Goal: Task Accomplishment & Management: Complete application form

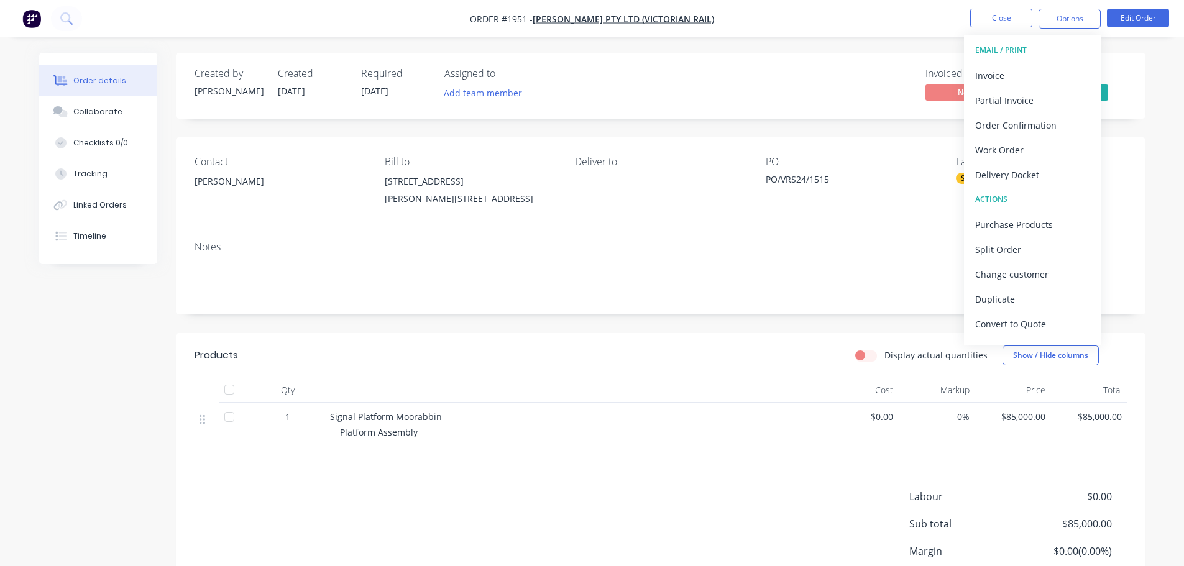
click at [615, 239] on div "Notes" at bounding box center [661, 272] width 970 height 83
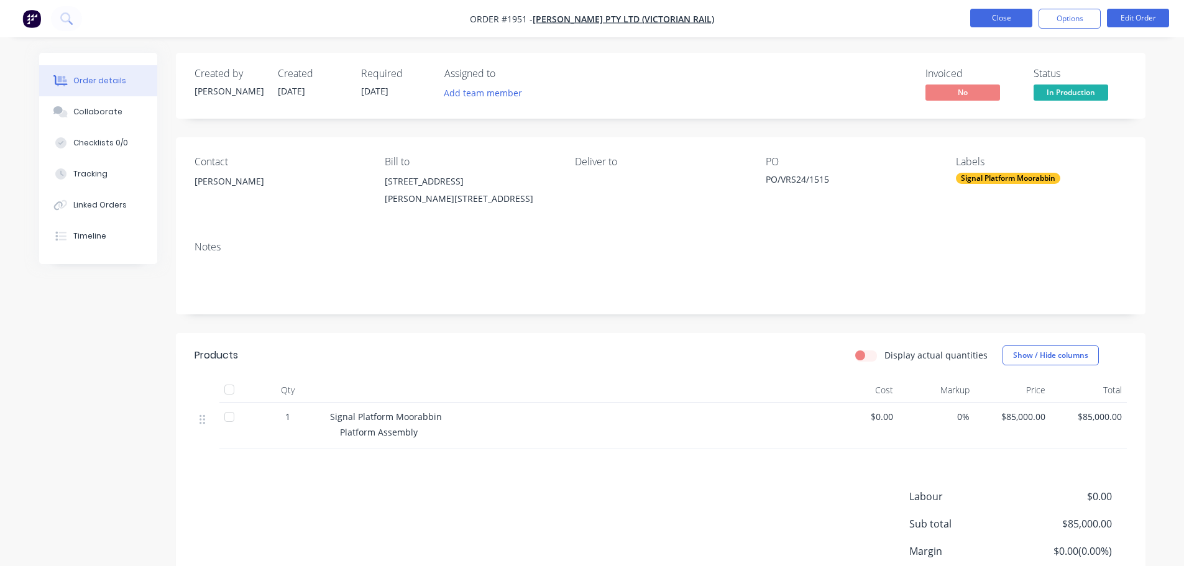
click at [1001, 20] on button "Close" at bounding box center [1001, 18] width 62 height 19
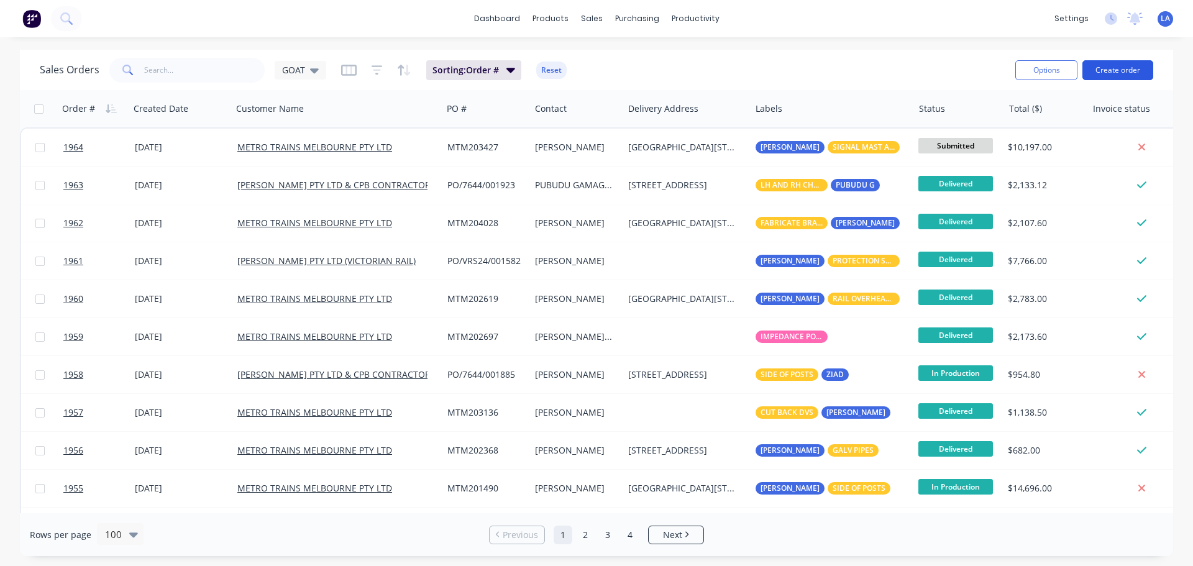
click at [1106, 71] on button "Create order" at bounding box center [1118, 70] width 71 height 20
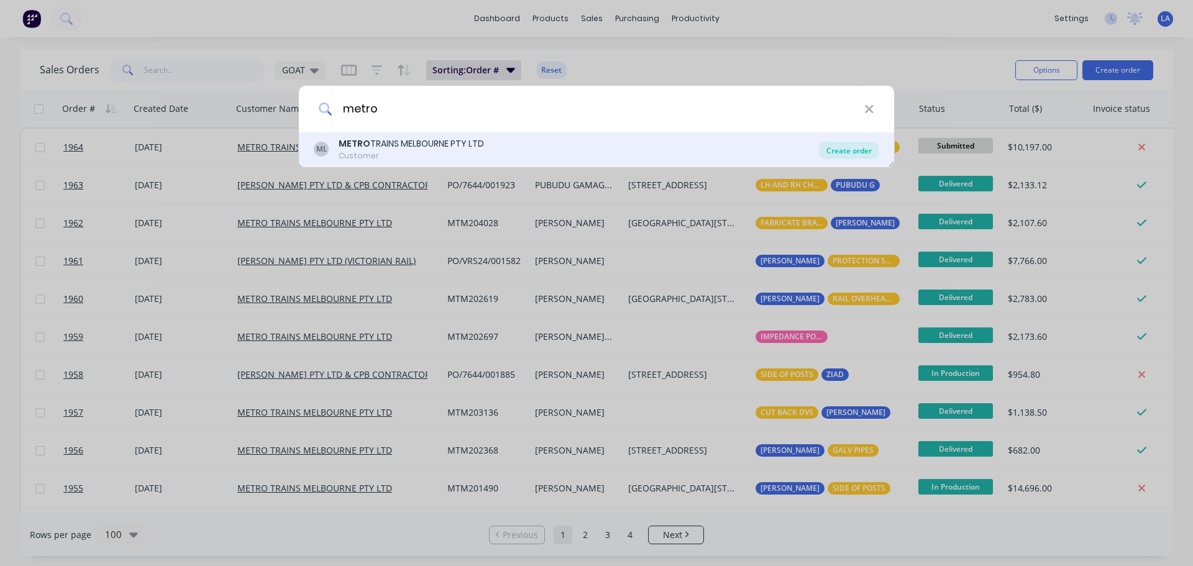
type input "metro"
click at [843, 148] on div "Create order" at bounding box center [849, 150] width 60 height 17
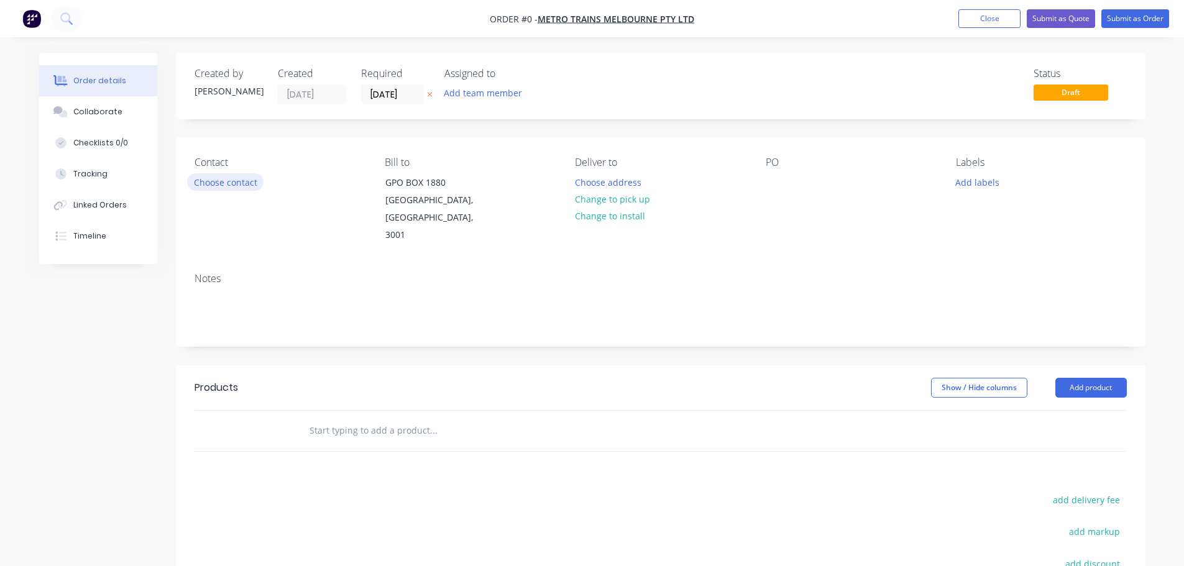
click at [227, 176] on button "Choose contact" at bounding box center [225, 181] width 76 height 17
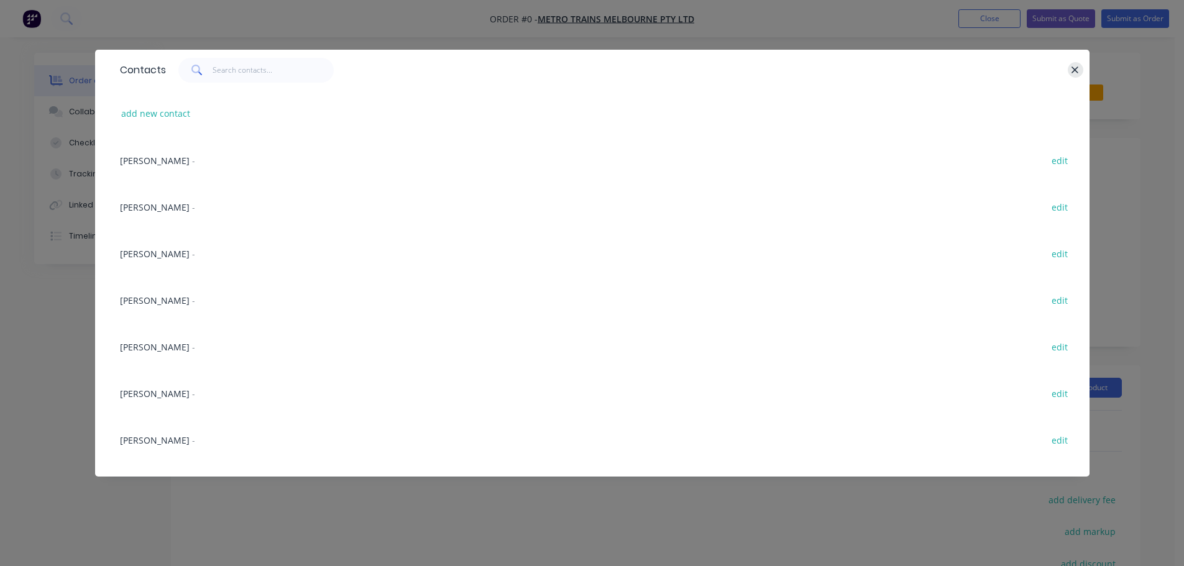
click at [1077, 75] on icon "button" at bounding box center [1075, 70] width 8 height 11
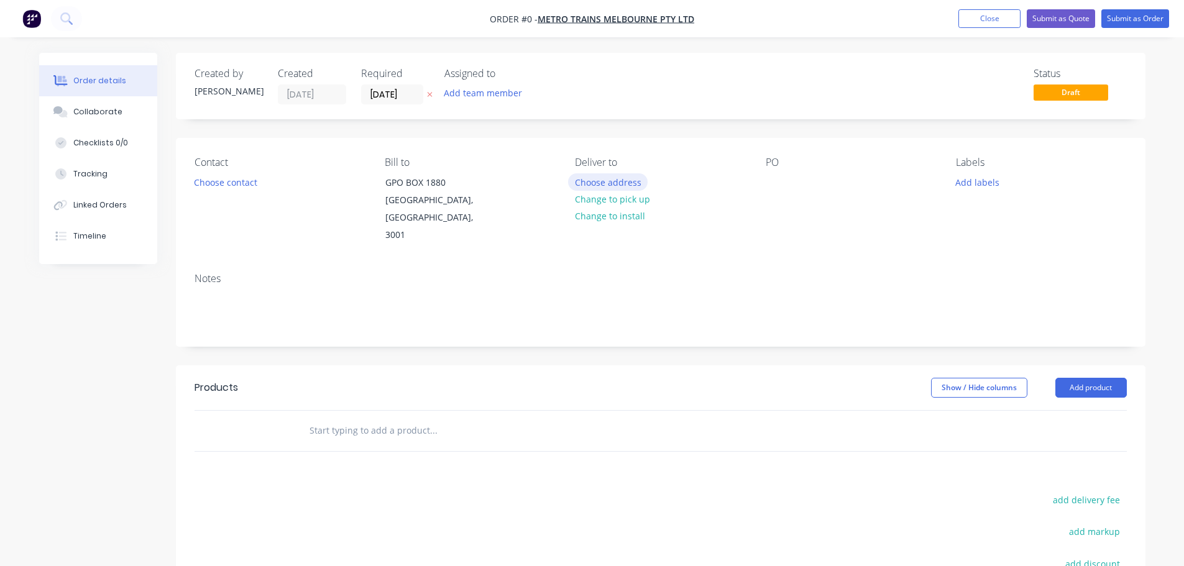
click at [637, 181] on button "Choose address" at bounding box center [608, 181] width 80 height 17
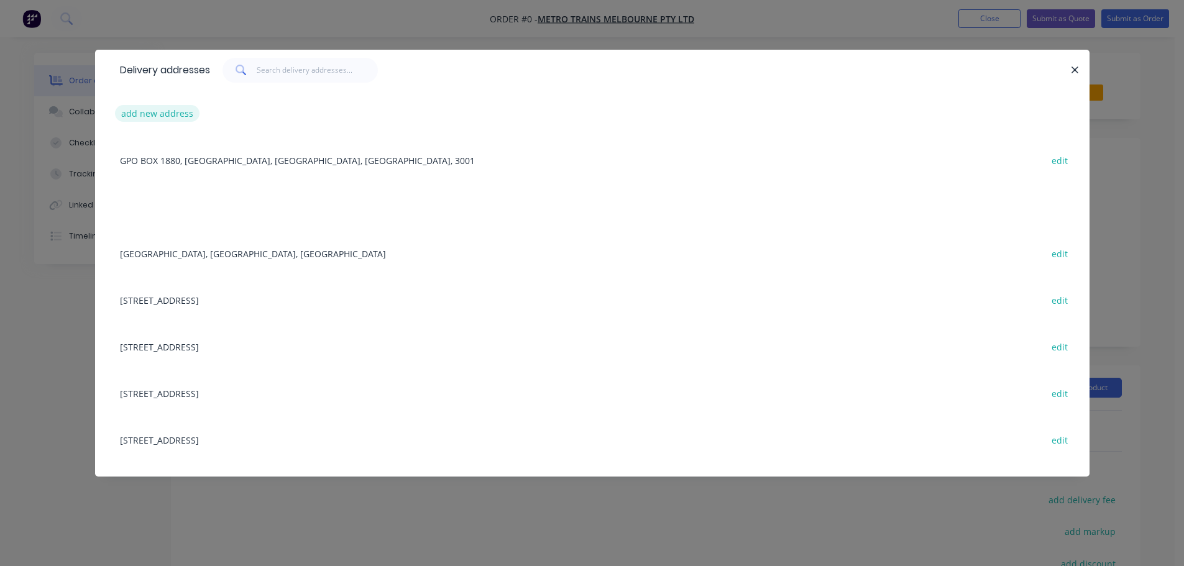
click at [168, 109] on button "add new address" at bounding box center [157, 113] width 85 height 17
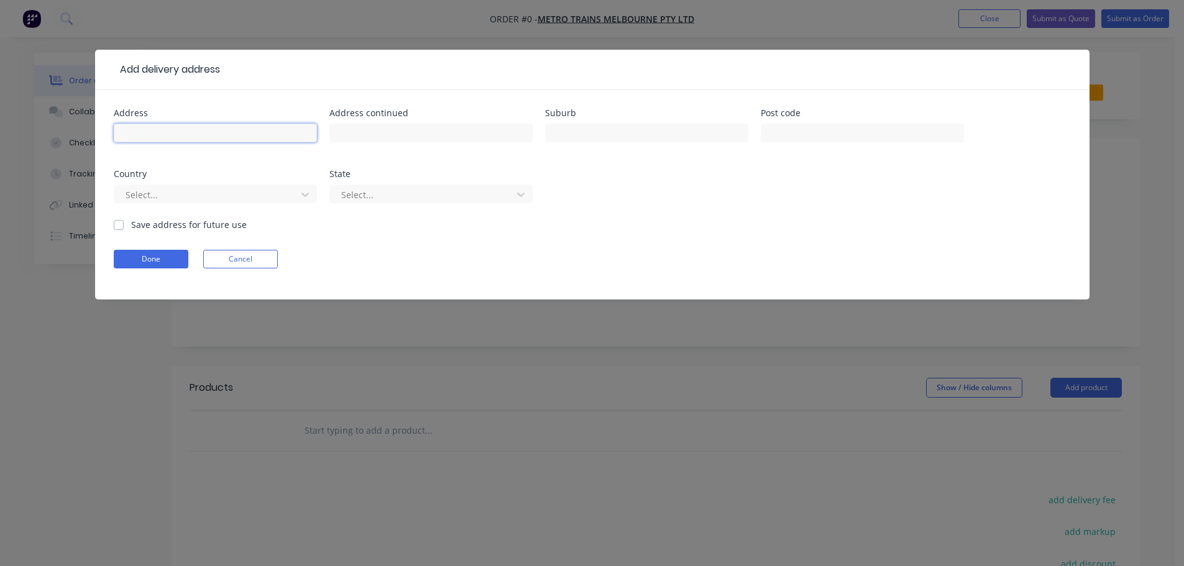
click at [236, 131] on input "text" at bounding box center [215, 133] width 203 height 19
type input "[STREET_ADDRESS]"
type input "DANDENONG SOUTH"
type input "3175"
click at [191, 209] on div "Select..." at bounding box center [215, 199] width 203 height 37
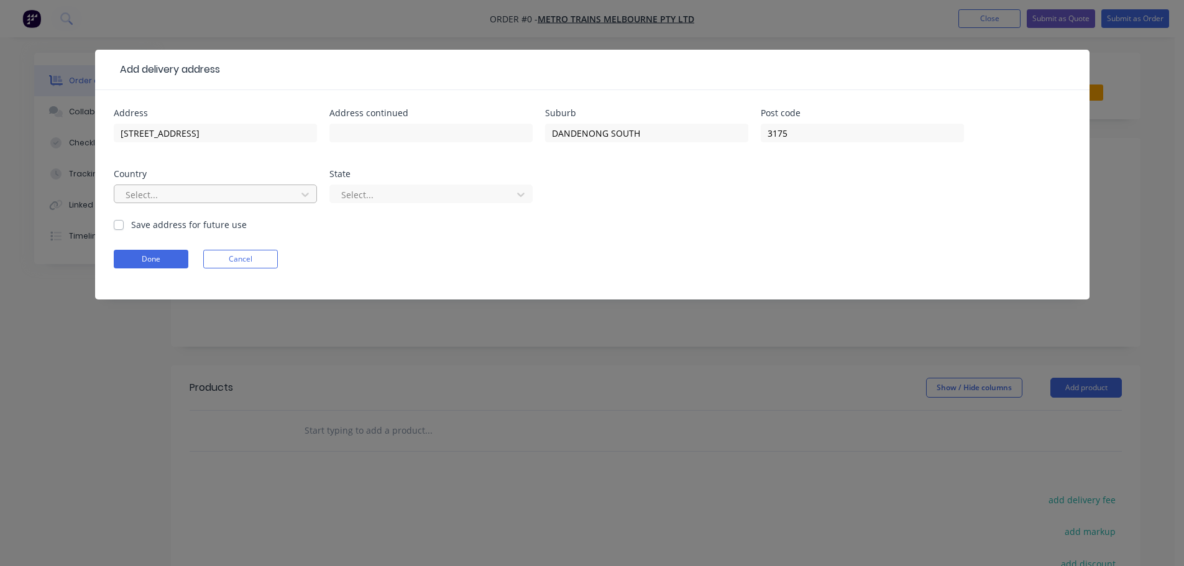
click at [198, 203] on div "Select..." at bounding box center [207, 194] width 173 height 19
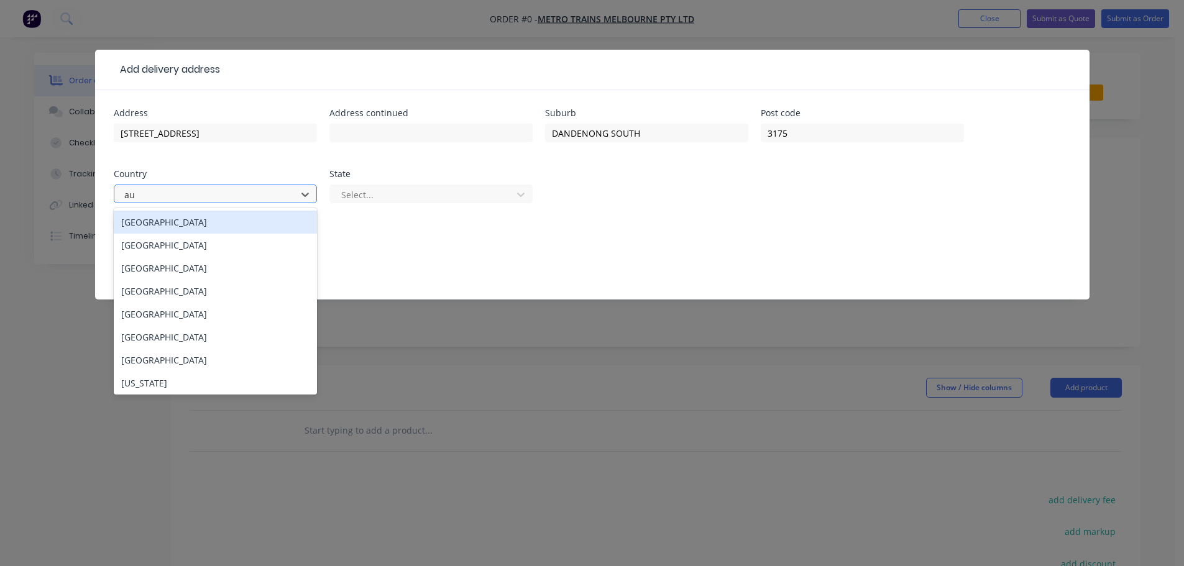
type input "aus"
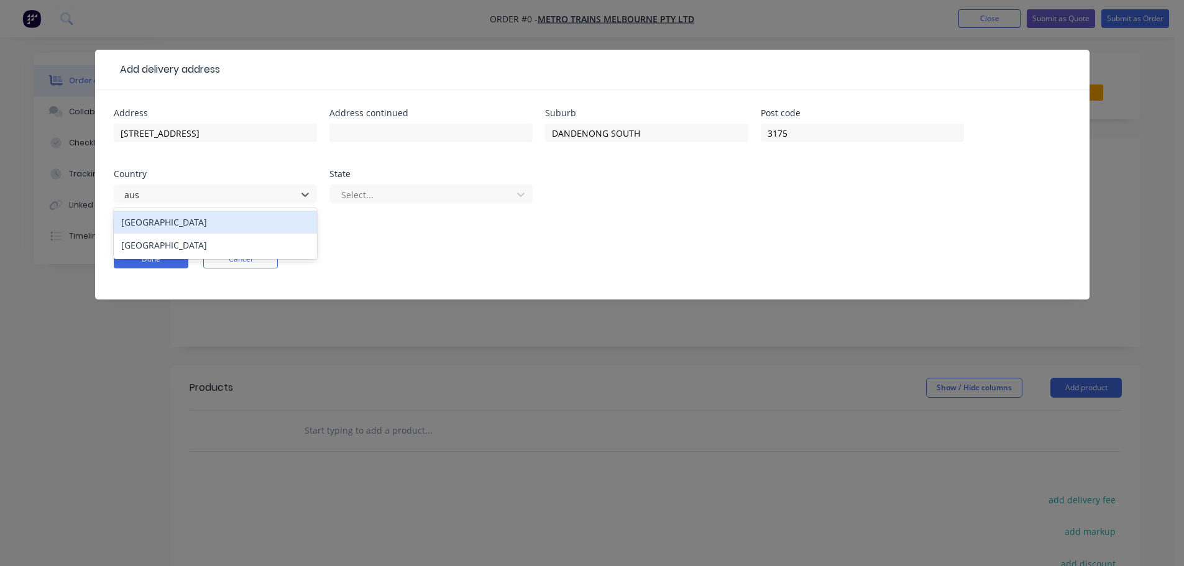
click at [196, 223] on div "[GEOGRAPHIC_DATA]" at bounding box center [215, 222] width 203 height 23
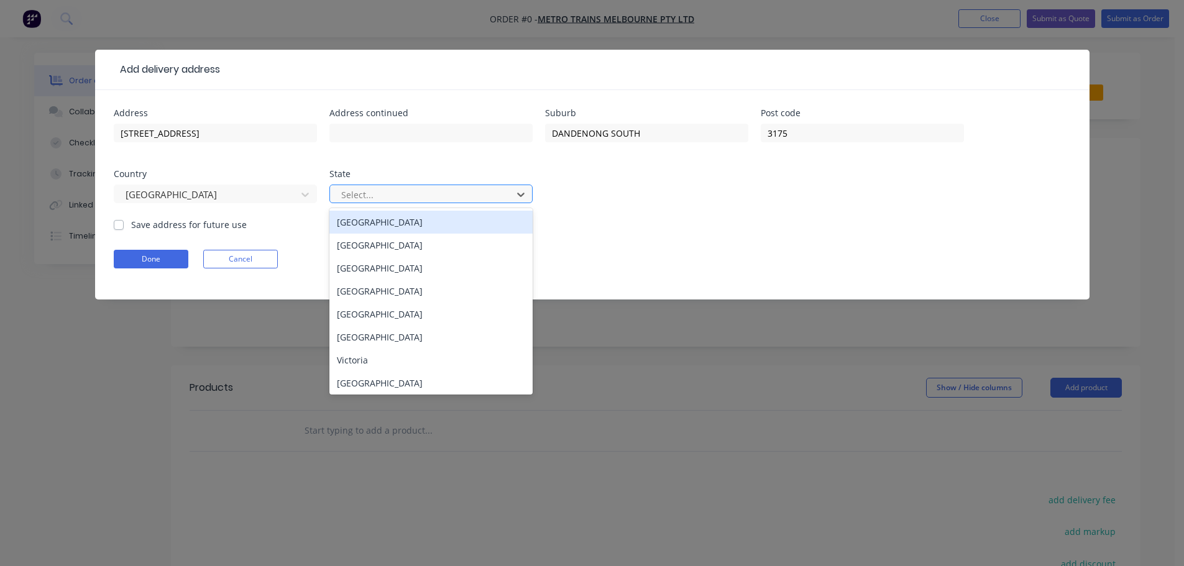
click at [480, 187] on div at bounding box center [423, 195] width 166 height 16
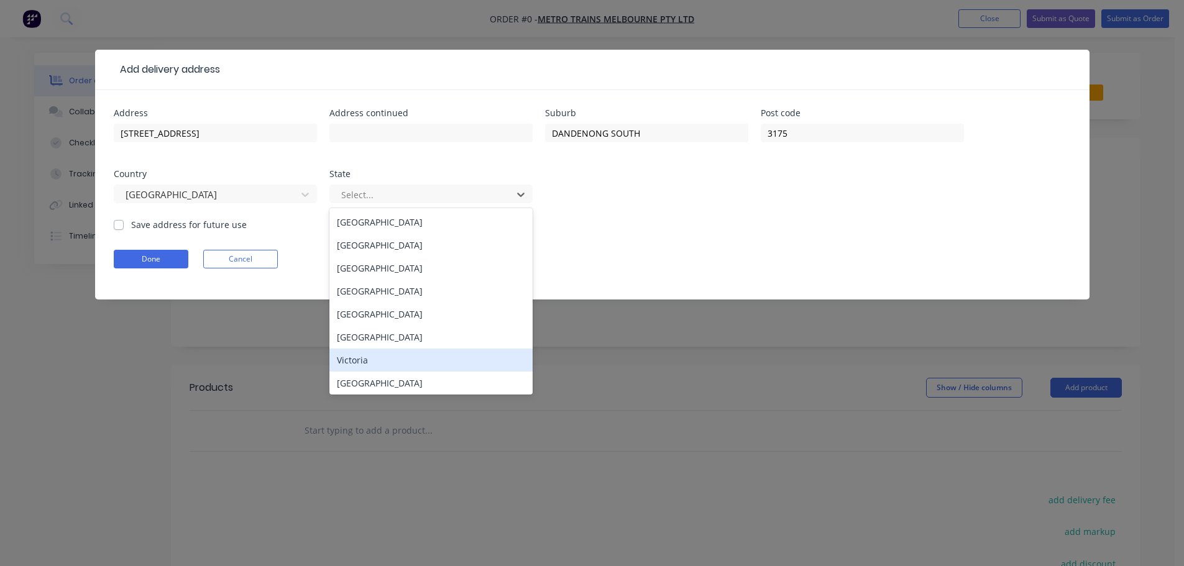
click at [380, 360] on div "Victoria" at bounding box center [430, 360] width 203 height 23
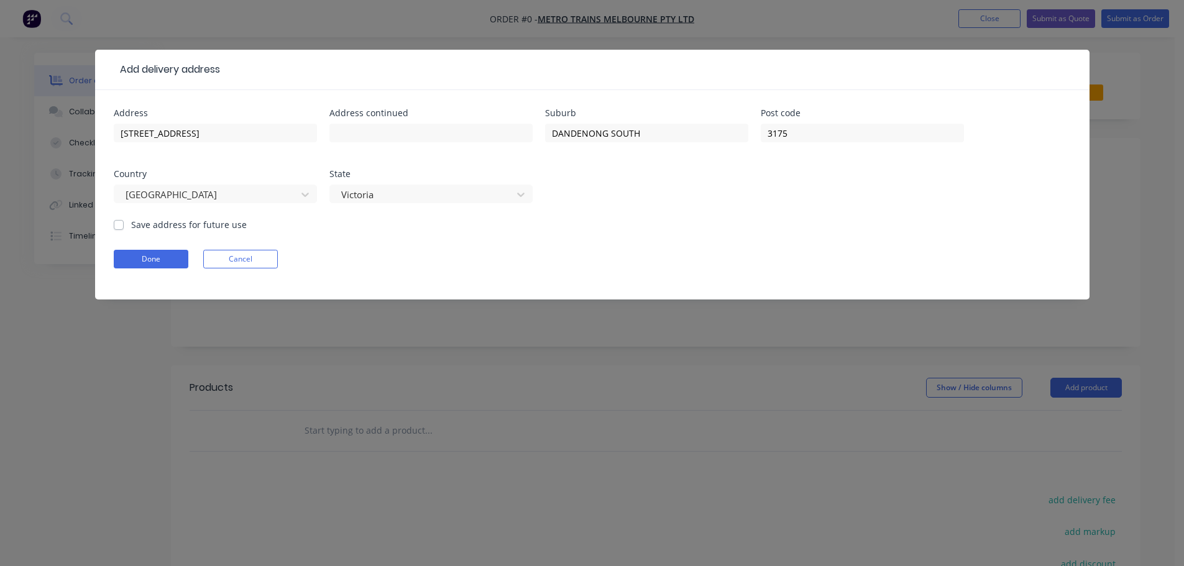
click at [107, 221] on div "Address 31 VENTURE COURT Address continued Suburb [GEOGRAPHIC_DATA] code [GEOGR…" at bounding box center [592, 194] width 994 height 209
click at [131, 224] on label "Save address for future use" at bounding box center [189, 224] width 116 height 13
click at [114, 224] on input "Save address for future use" at bounding box center [119, 224] width 10 height 12
checkbox input "true"
click at [150, 270] on form "Address 31 VENTURE COURT Address continued Suburb [GEOGRAPHIC_DATA] code [GEOGR…" at bounding box center [592, 204] width 957 height 191
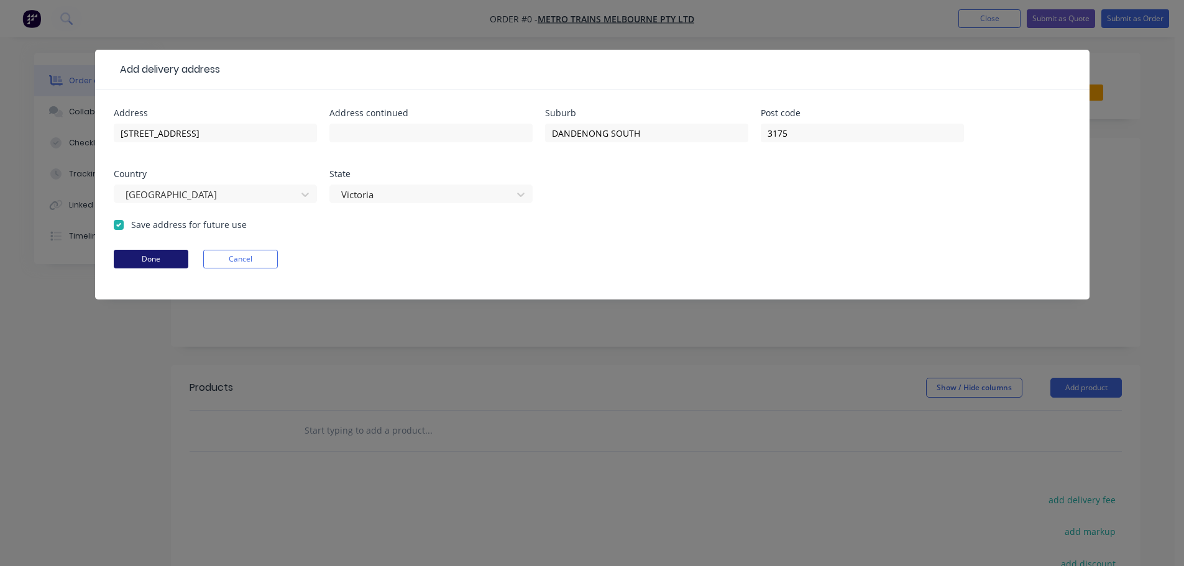
click at [156, 264] on button "Done" at bounding box center [151, 259] width 75 height 19
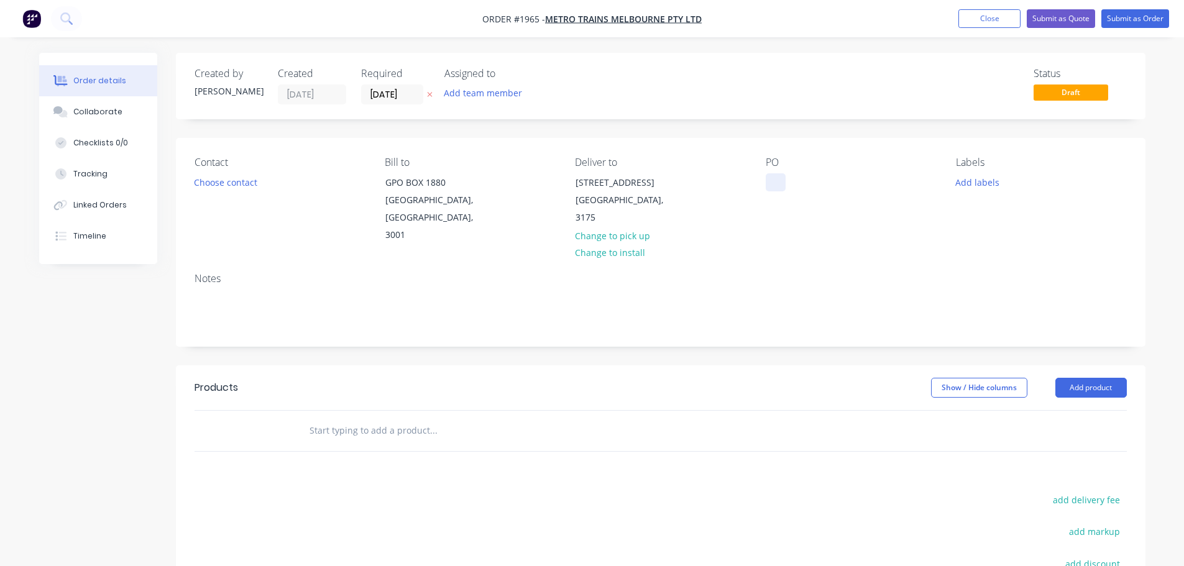
click at [774, 181] on div at bounding box center [776, 182] width 20 height 18
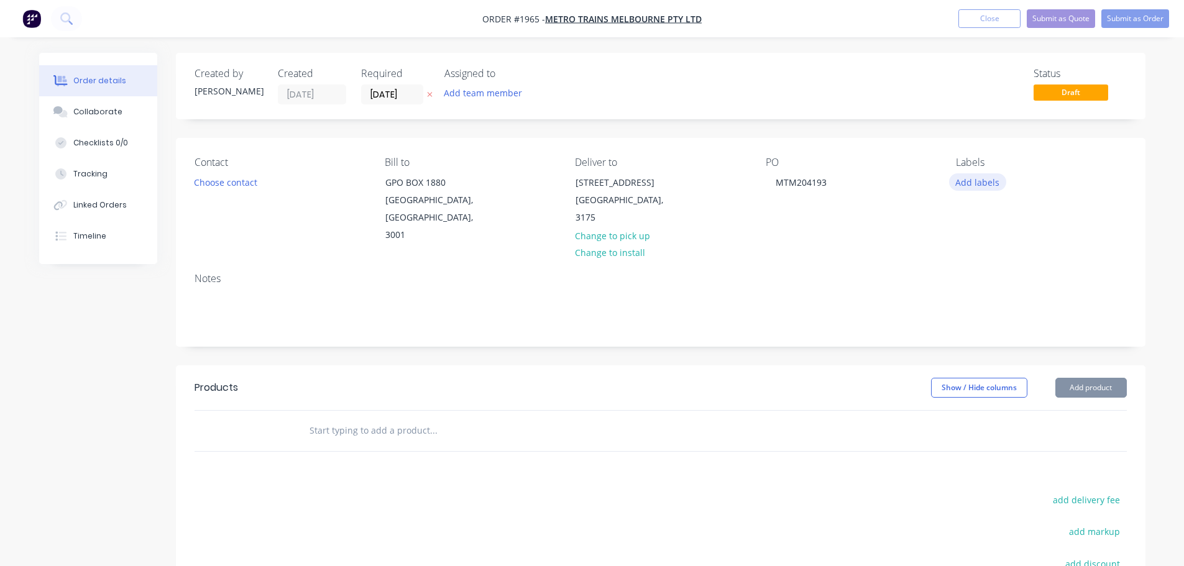
click at [962, 187] on button "Add labels" at bounding box center [977, 181] width 57 height 17
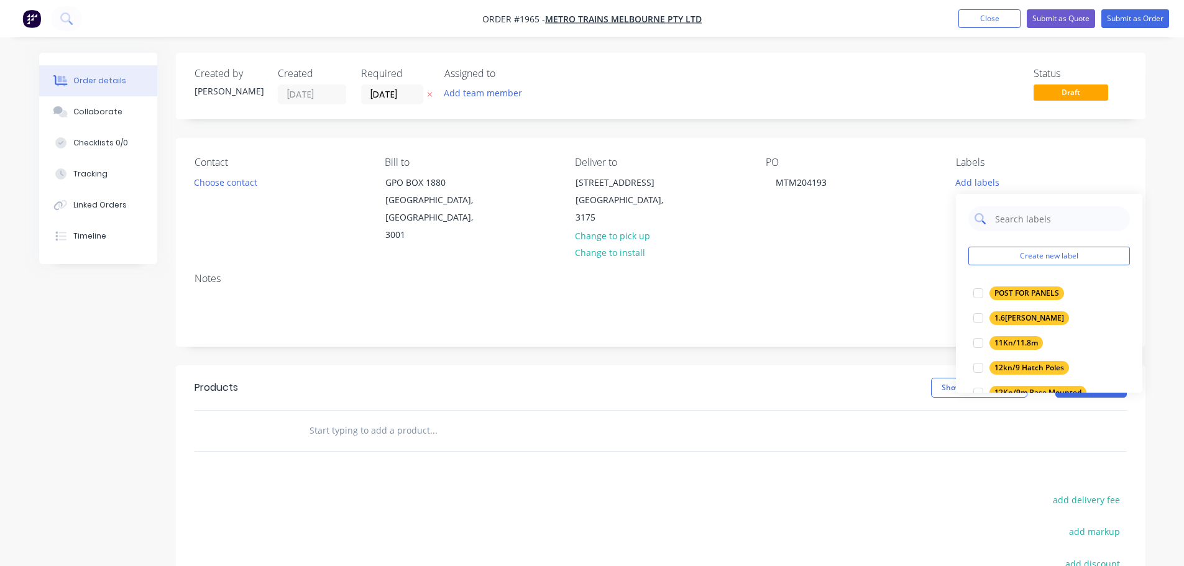
click at [1004, 218] on input "text" at bounding box center [1059, 218] width 130 height 25
type input "Sign"
click at [1021, 319] on div "SIGNAL MAST ASSEMBLY" at bounding box center [1039, 318] width 100 height 14
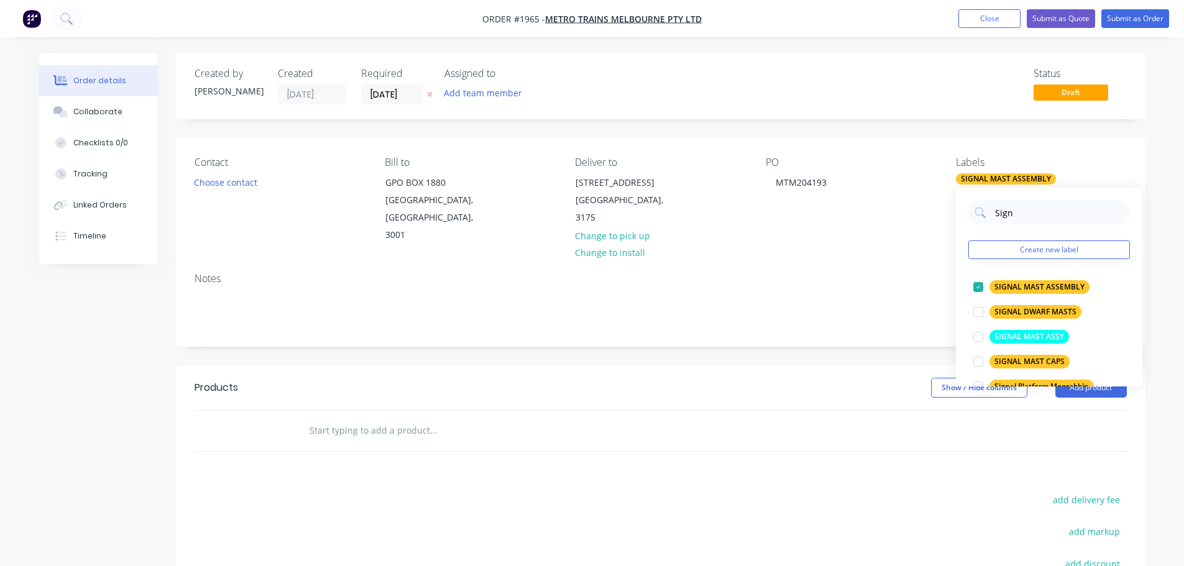
click at [930, 273] on div "Notes" at bounding box center [661, 279] width 932 height 12
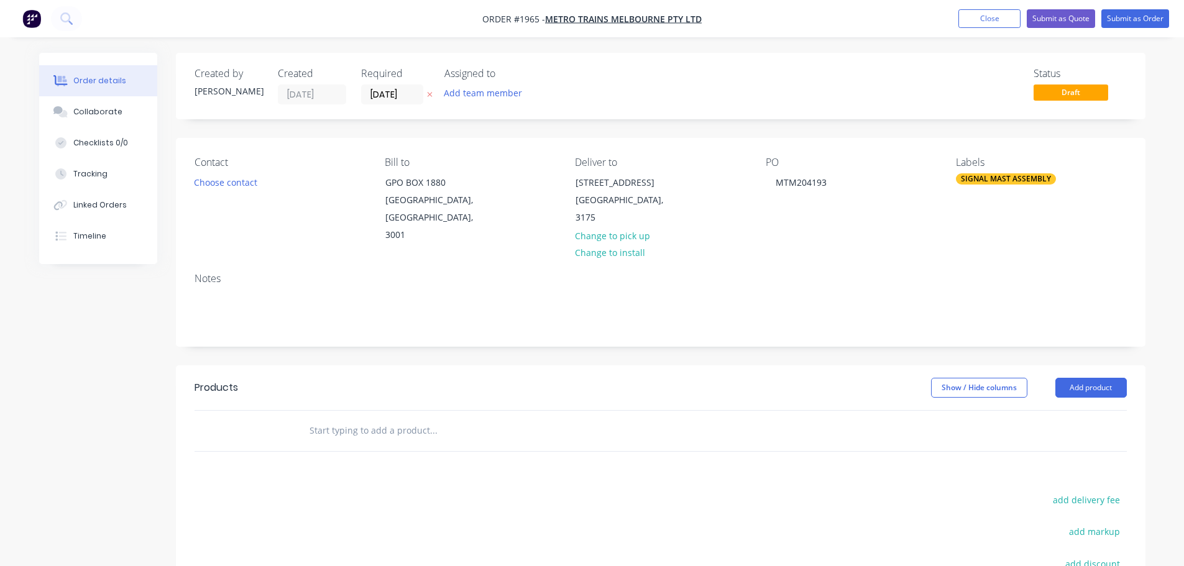
click at [417, 411] on div at bounding box center [518, 431] width 448 height 40
click at [413, 418] on input "text" at bounding box center [433, 430] width 249 height 25
type input "1MS5312 Signal Mast x 6000mm"
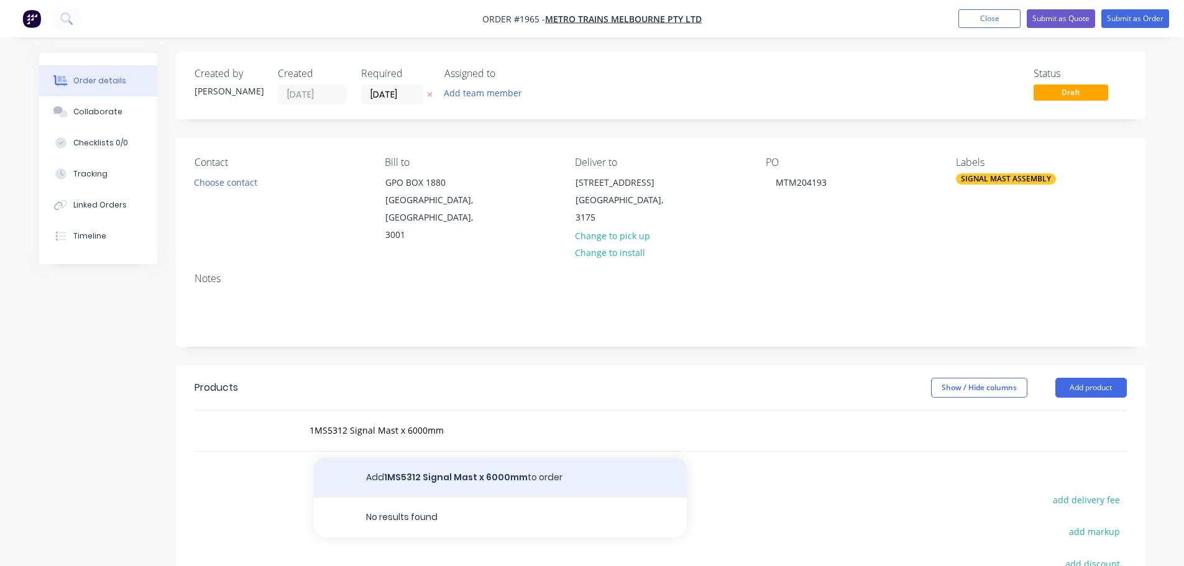
drag, startPoint x: 429, startPoint y: 442, endPoint x: 440, endPoint y: 459, distance: 20.4
click at [440, 459] on button "Add 1MS5312 Signal Mast x 6000mm to order" at bounding box center [500, 478] width 373 height 40
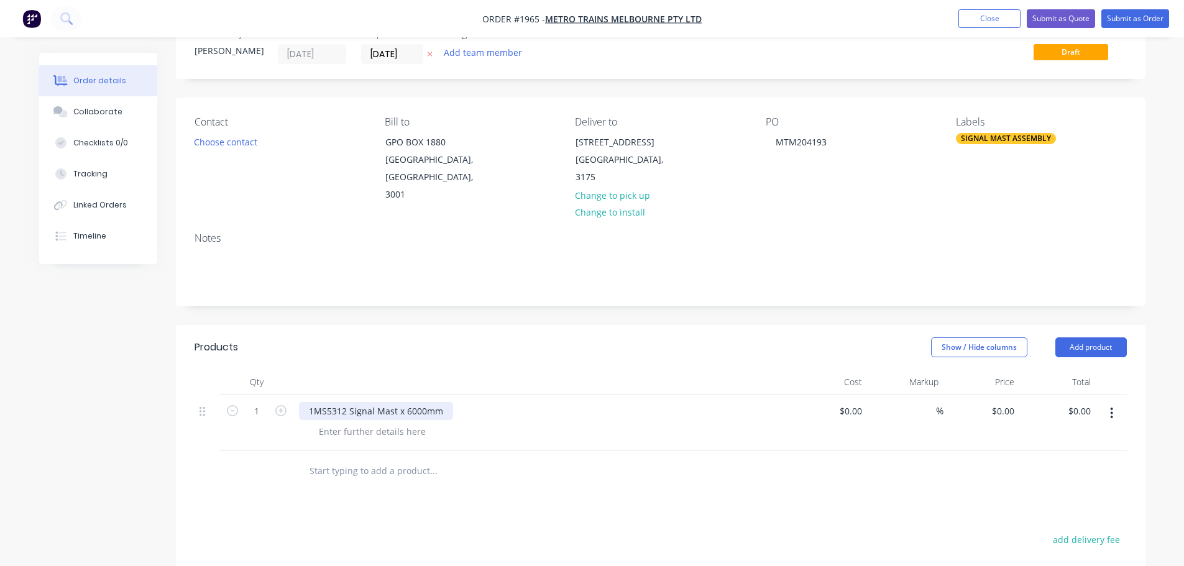
scroll to position [62, 0]
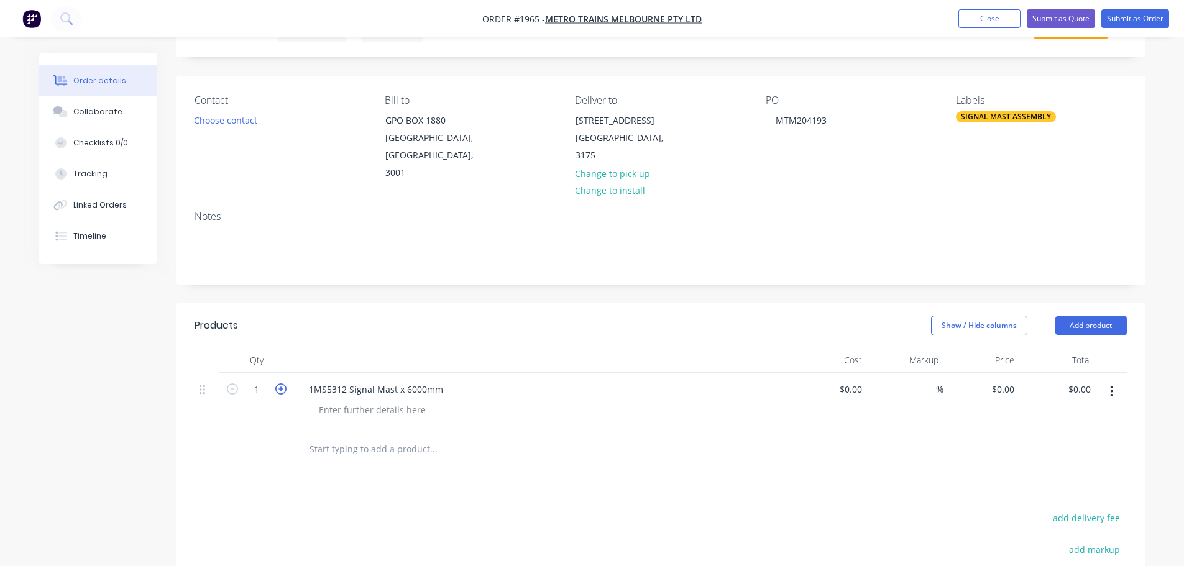
click at [283, 383] on icon "button" at bounding box center [280, 388] width 11 height 11
type input "2"
click at [1008, 380] on input "0" at bounding box center [1005, 389] width 29 height 18
type input "$3,420.00"
type input "$6,840.00"
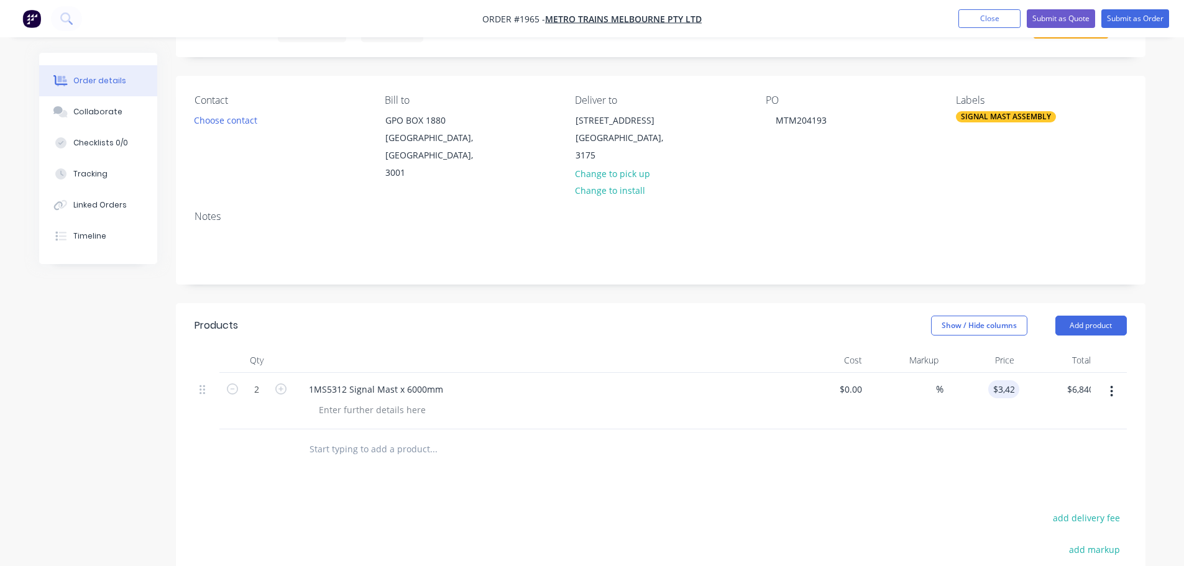
click at [973, 406] on div "$3,420.00 3420" at bounding box center [981, 401] width 76 height 57
click at [416, 437] on input "text" at bounding box center [433, 449] width 249 height 25
type input "1 x Ladder, 2 x Landings + All fittings to suit mast"
drag, startPoint x: 506, startPoint y: 464, endPoint x: 515, endPoint y: 472, distance: 12.3
click at [515, 477] on button "Add 1 x Ladder, 2 x Landings + All fittings to suit mast to order" at bounding box center [500, 497] width 373 height 40
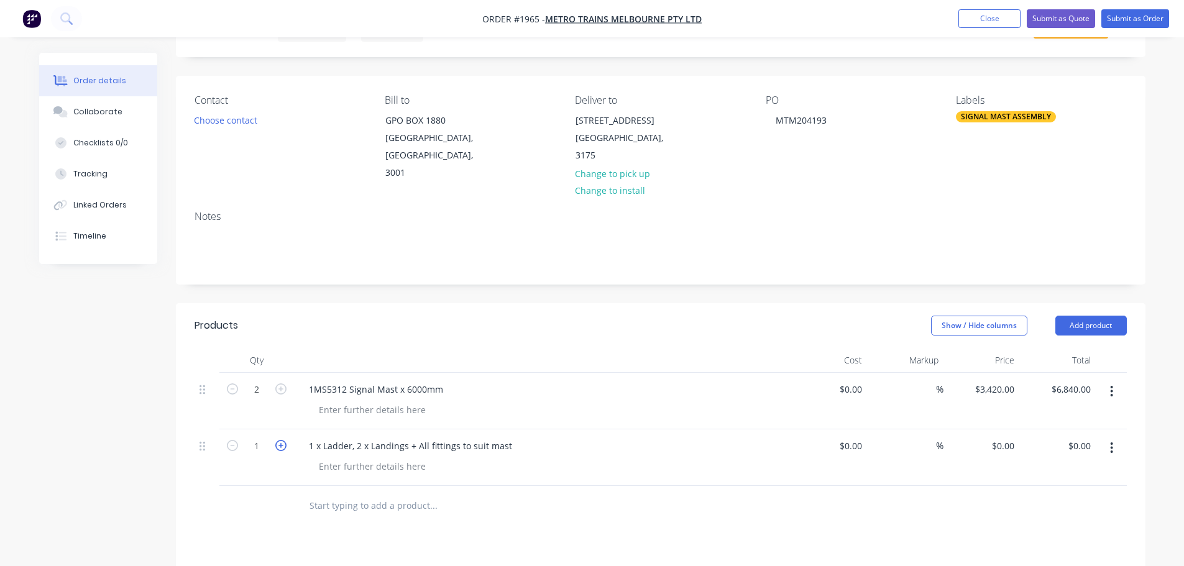
click at [279, 440] on icon "button" at bounding box center [280, 445] width 11 height 11
type input "5"
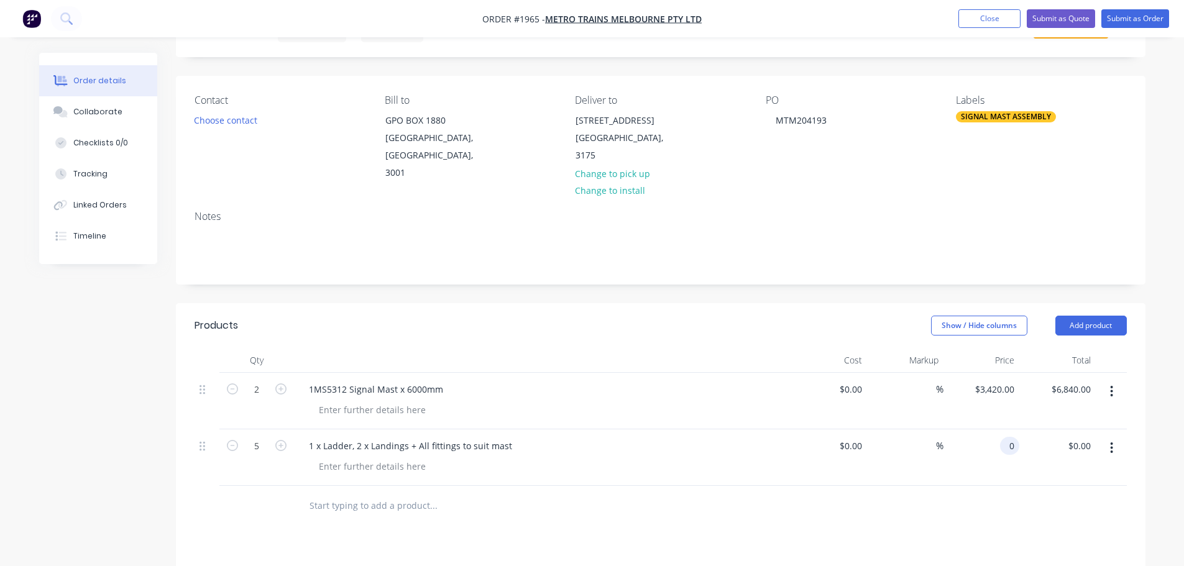
click at [1008, 437] on input "0" at bounding box center [1012, 446] width 14 height 18
type input "$3,840.00"
type input "$19,200.00"
click at [994, 508] on div at bounding box center [661, 506] width 932 height 40
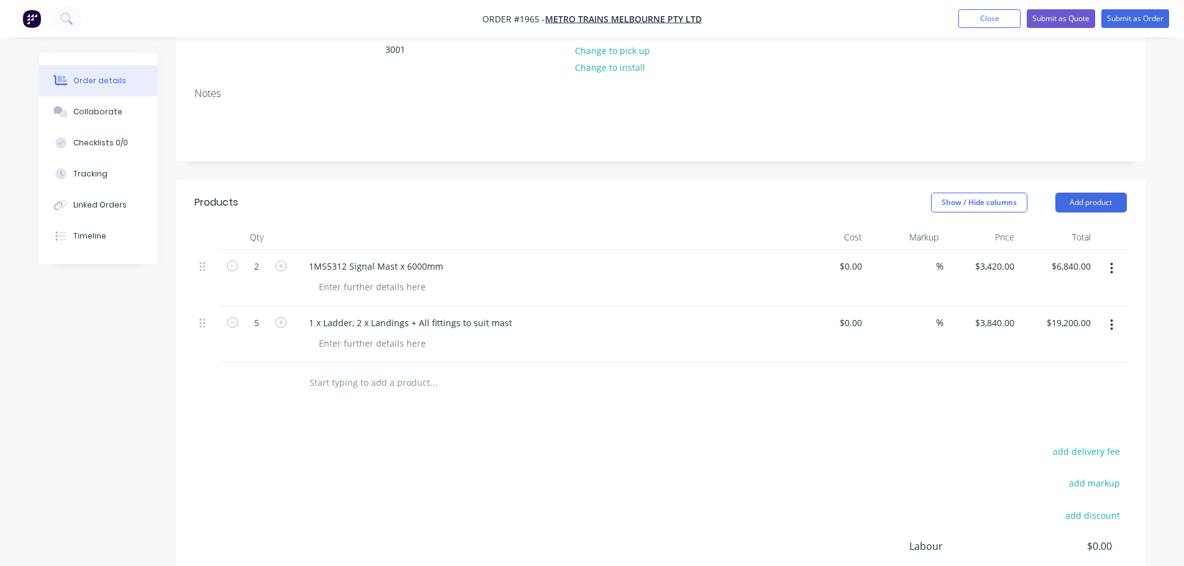
scroll to position [186, 0]
click at [408, 379] on div at bounding box center [518, 382] width 448 height 40
click at [408, 369] on input "text" at bounding box center [433, 381] width 249 height 25
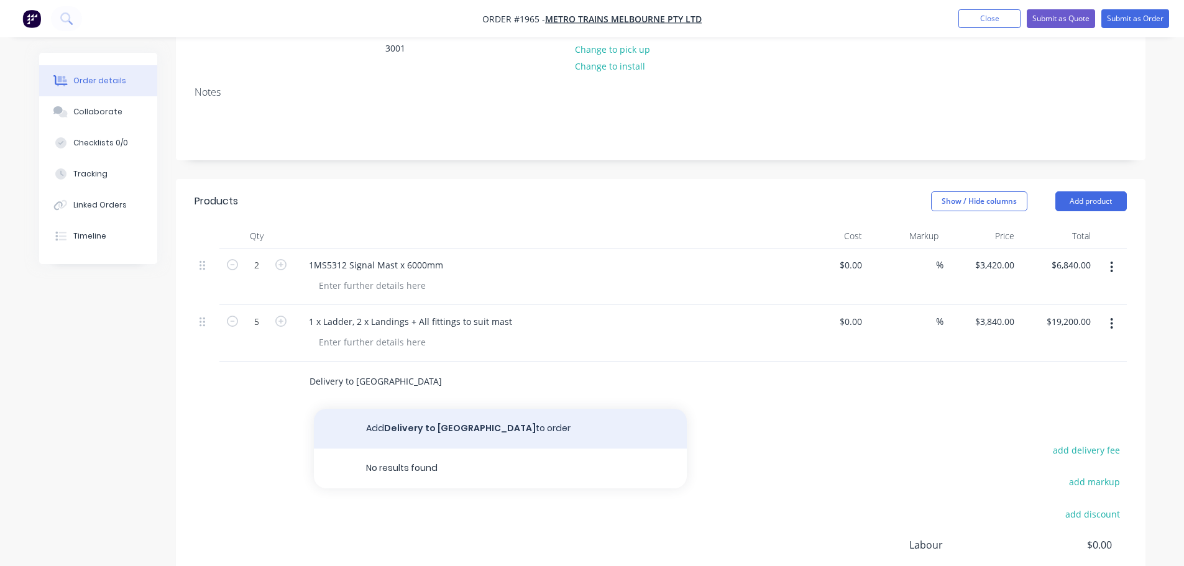
type input "Delivery to [GEOGRAPHIC_DATA]"
click at [406, 409] on button "Add Delivery to Dandenong South to order" at bounding box center [500, 429] width 373 height 40
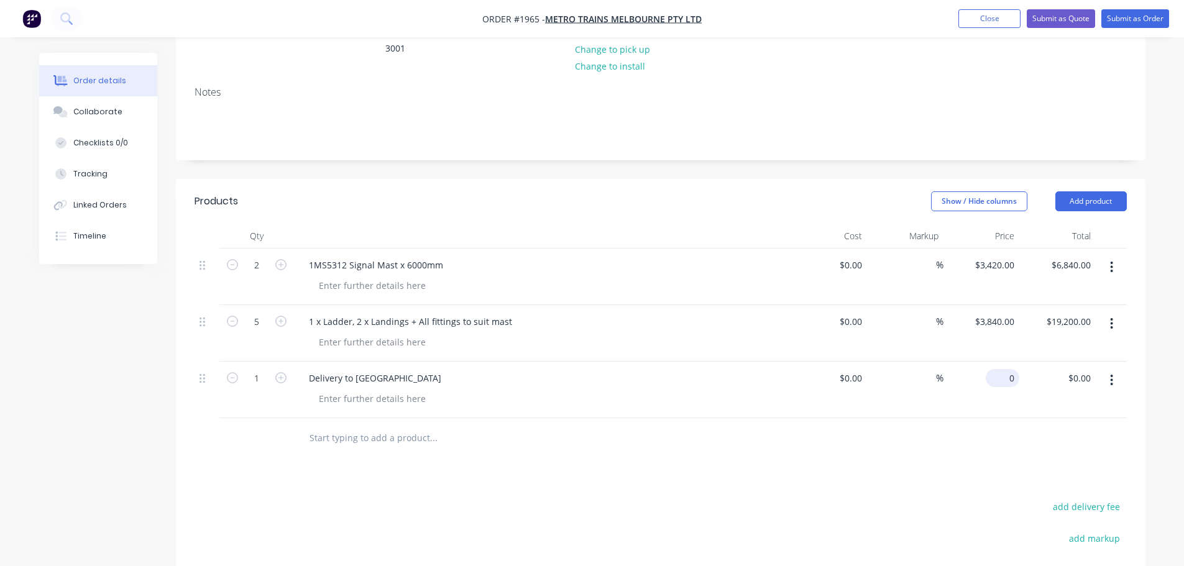
click at [1014, 369] on input "0" at bounding box center [1005, 378] width 29 height 18
type input "$380.00"
click at [987, 469] on div "Products Show / Hide columns Add product Qty Cost Markup Price Total 2 1MS5312 …" at bounding box center [661, 468] width 970 height 578
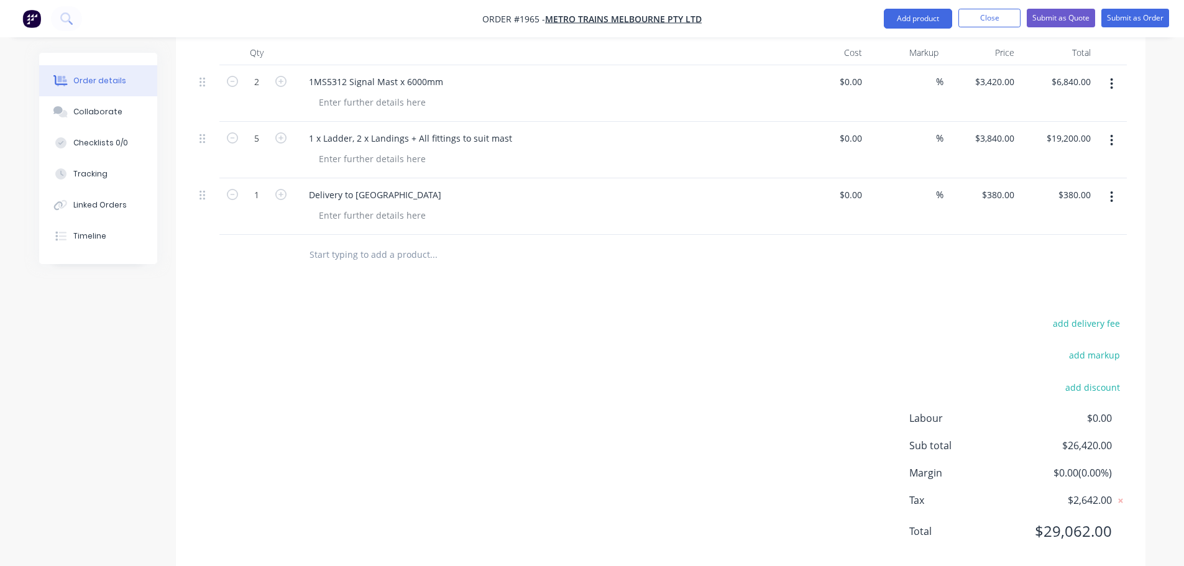
scroll to position [379, 0]
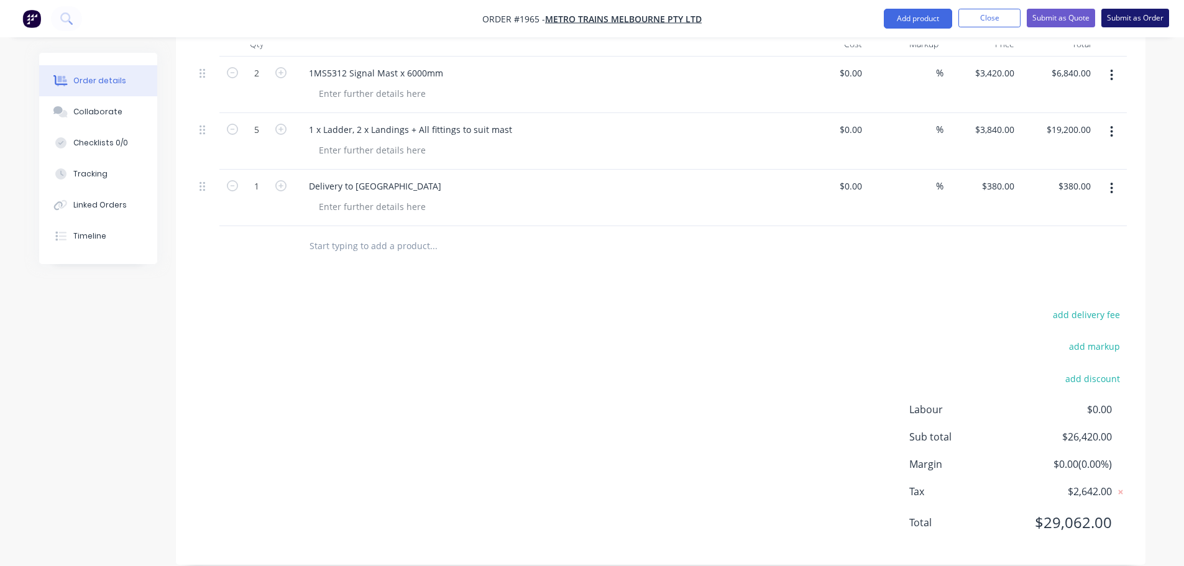
click at [1134, 12] on button "Submit as Order" at bounding box center [1135, 18] width 68 height 19
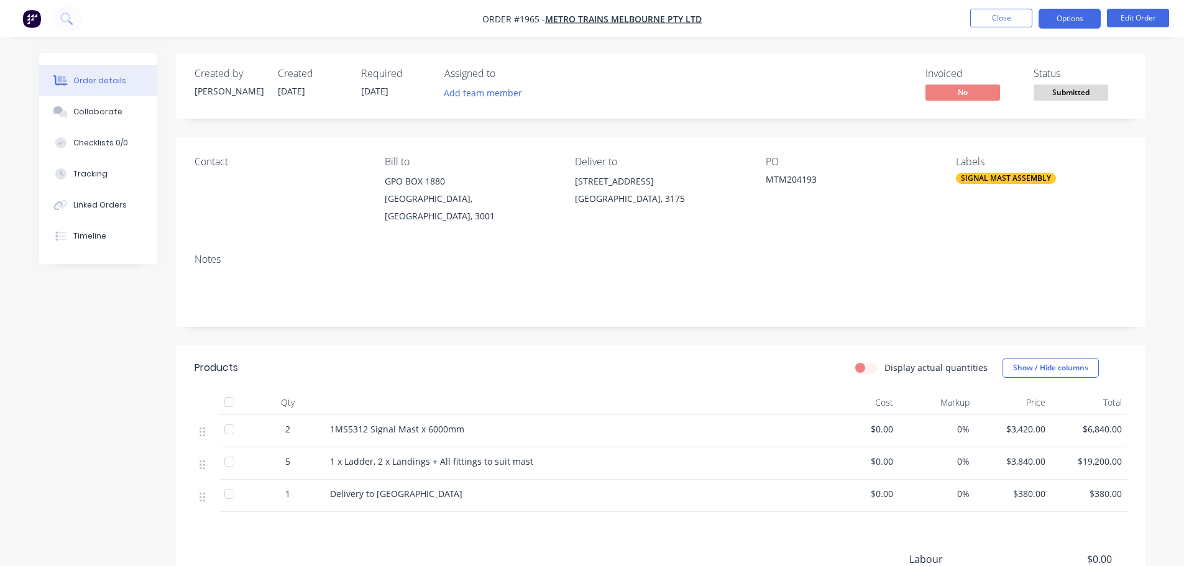
click at [1085, 24] on button "Options" at bounding box center [1070, 19] width 62 height 20
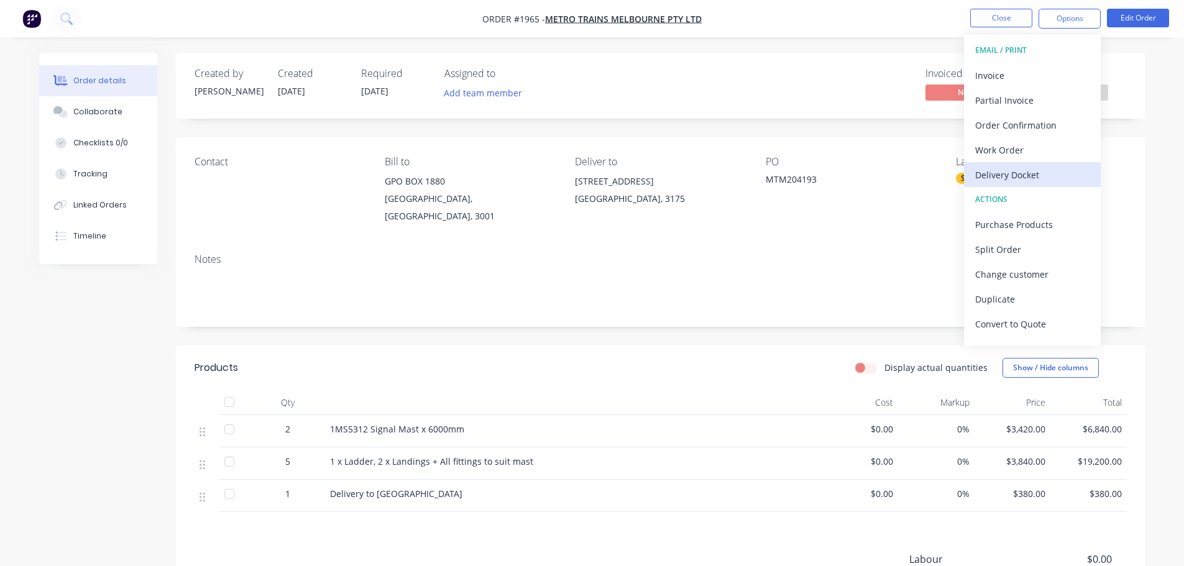
click at [1017, 171] on div "Delivery Docket" at bounding box center [1032, 175] width 114 height 18
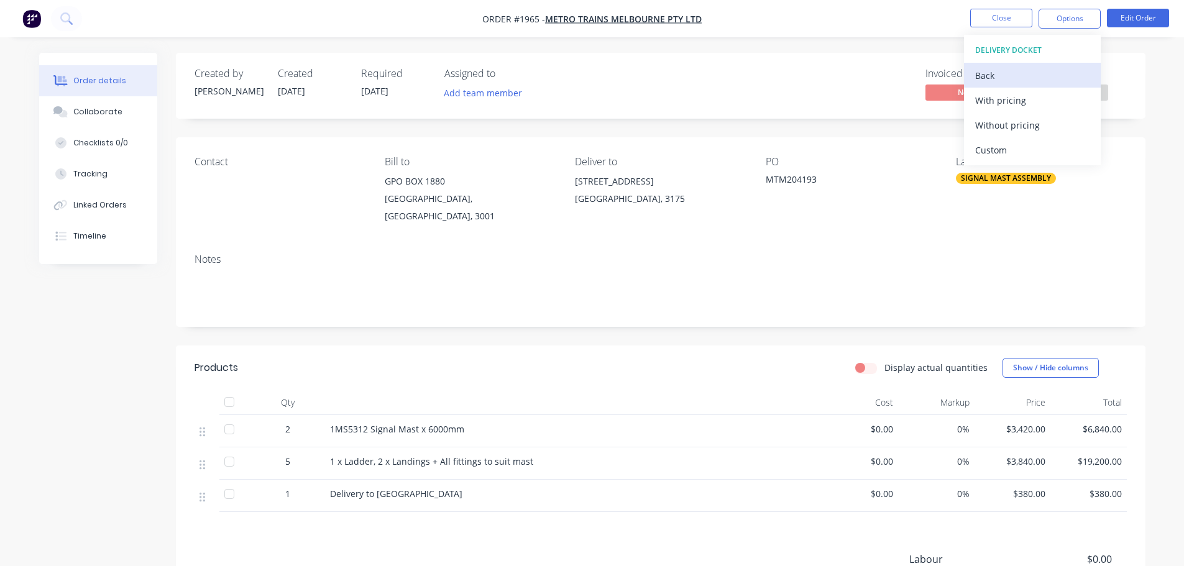
click at [1026, 76] on div "Back" at bounding box center [1032, 76] width 114 height 18
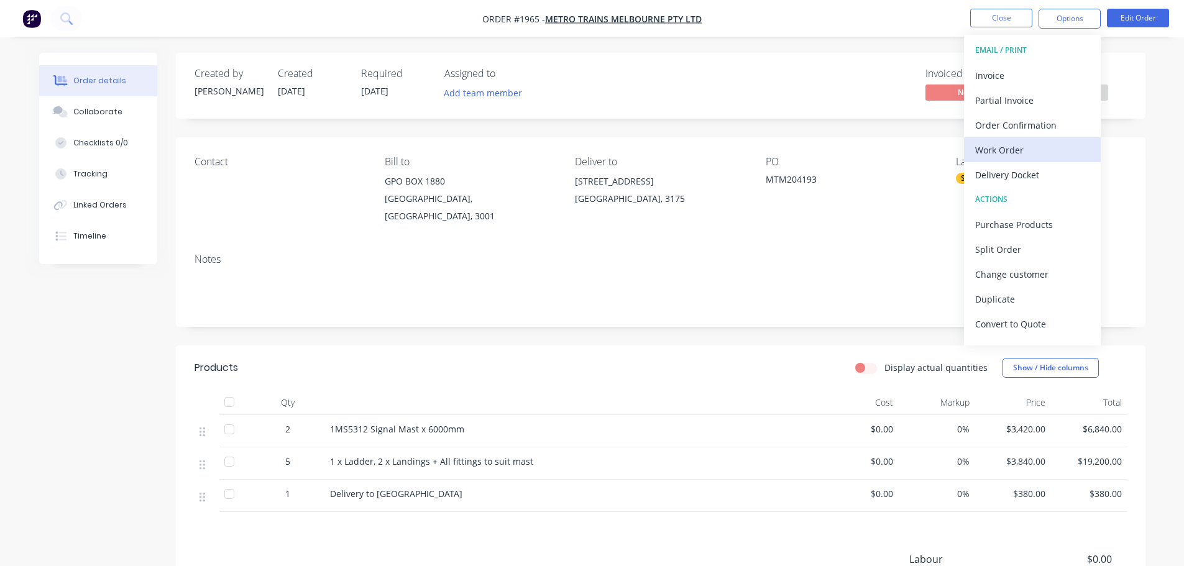
click at [1024, 144] on div "Work Order" at bounding box center [1032, 150] width 114 height 18
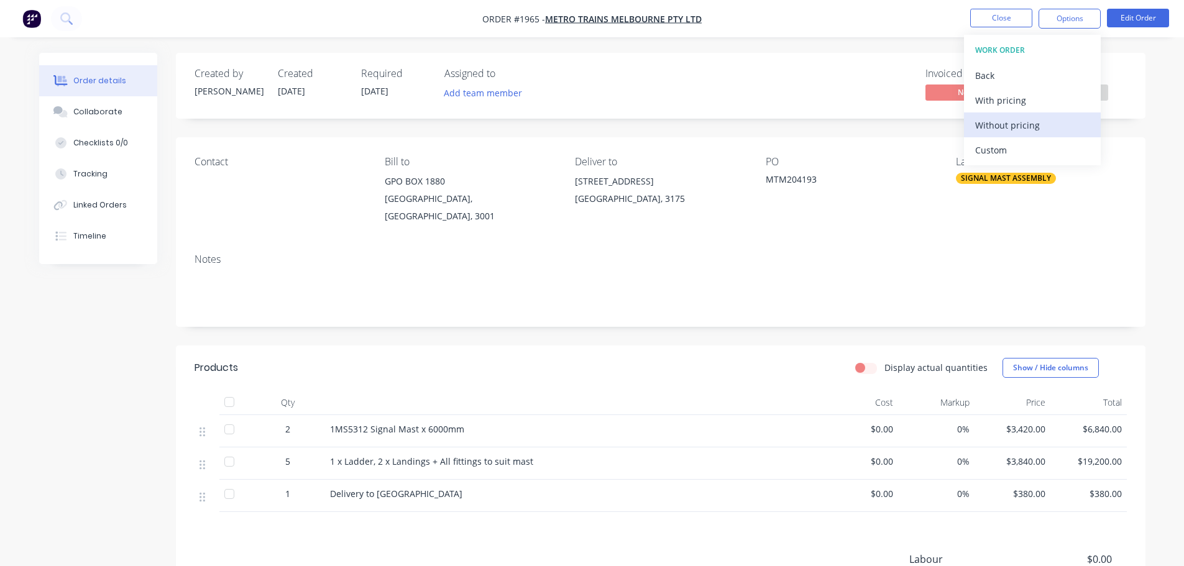
click at [1028, 126] on div "Without pricing" at bounding box center [1032, 125] width 114 height 18
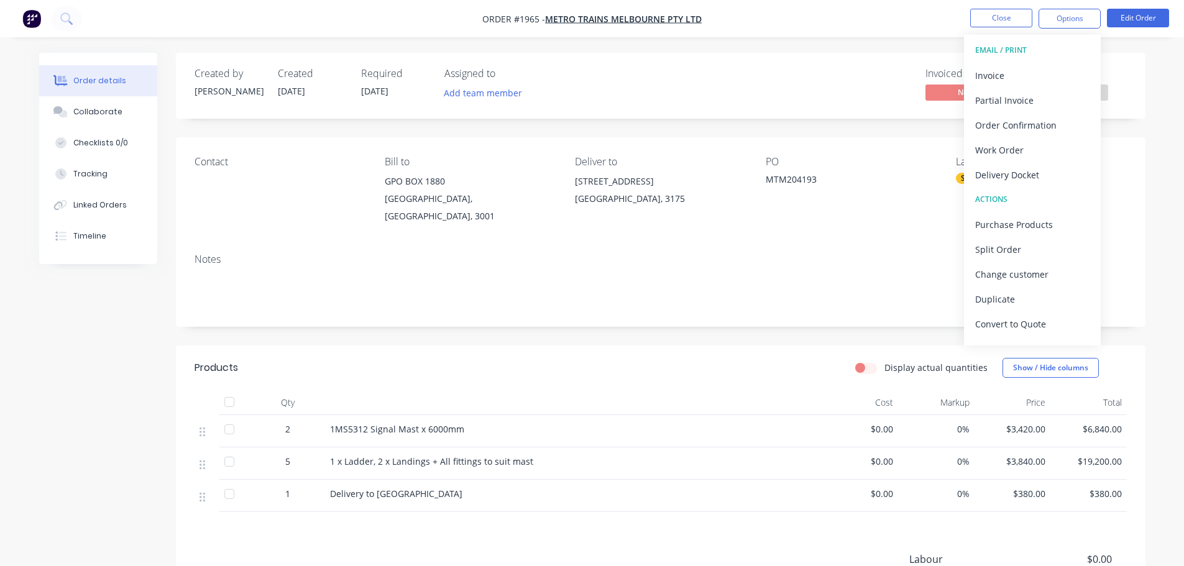
click at [889, 78] on div "Invoiced No Status Submitted" at bounding box center [848, 86] width 558 height 36
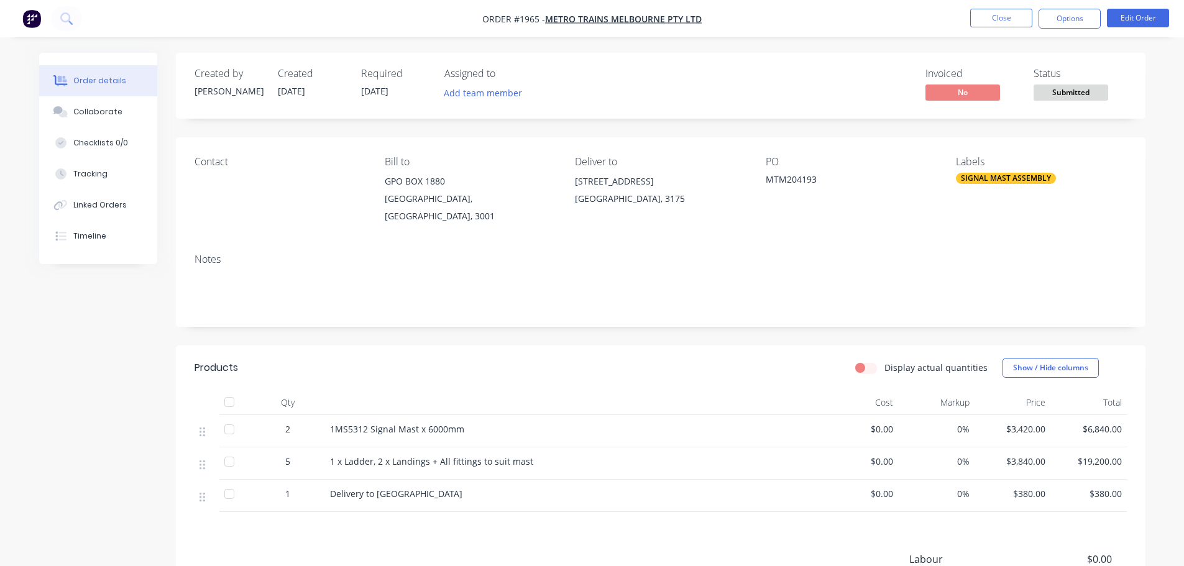
click at [1023, 35] on nav "Order #1965 - METRO TRAINS MELBOURNE PTY LTD Close Options Edit Order" at bounding box center [592, 18] width 1184 height 37
click at [1021, 22] on button "Close" at bounding box center [1001, 18] width 62 height 19
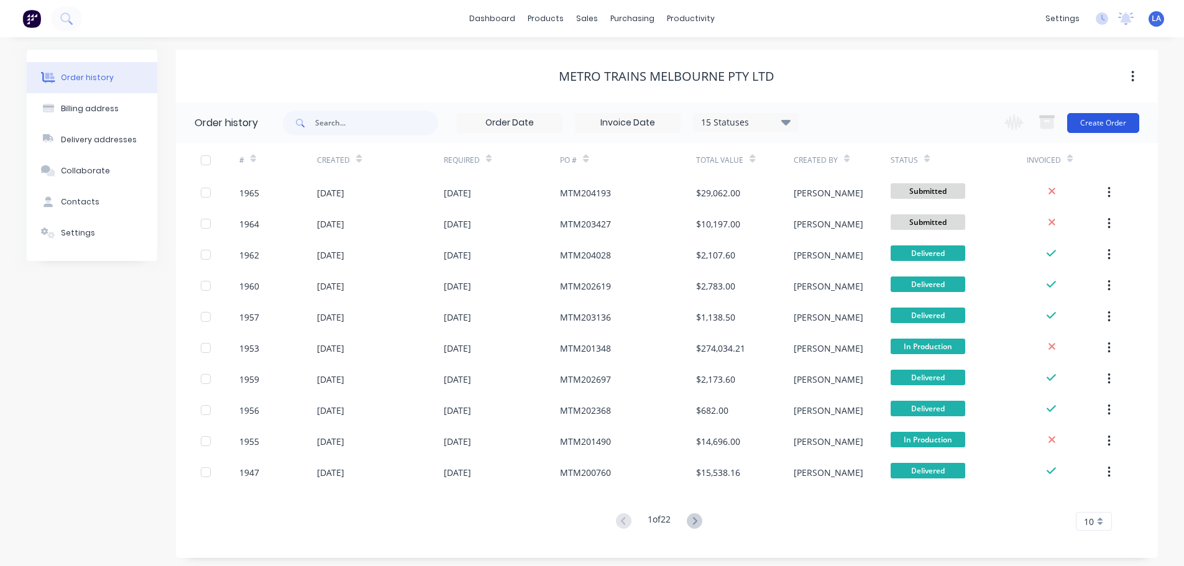
click at [1118, 126] on button "Create Order" at bounding box center [1103, 123] width 72 height 20
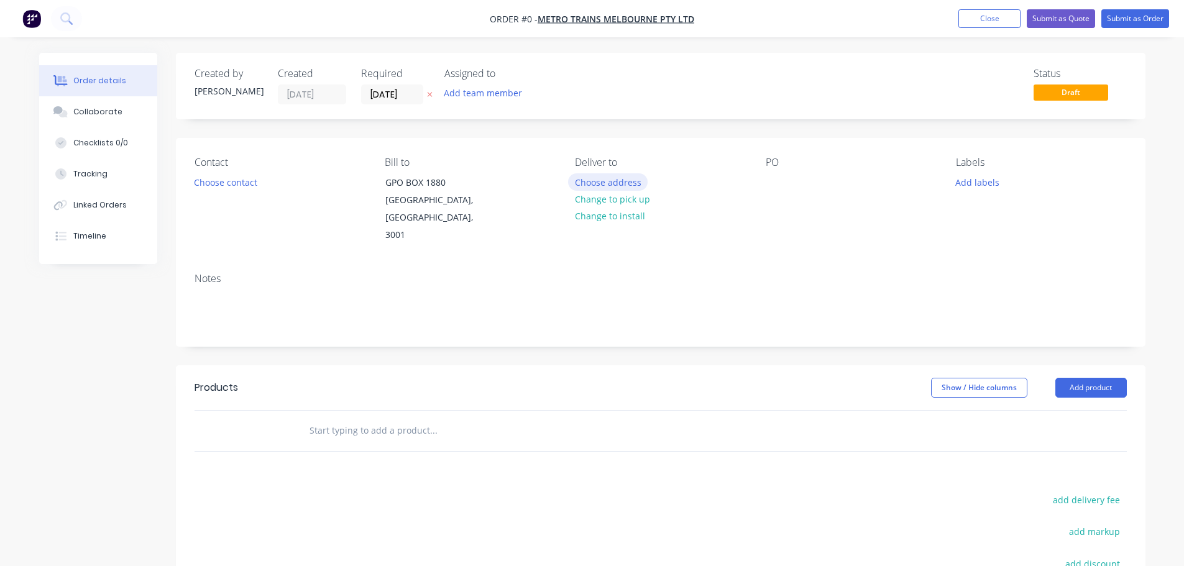
click at [621, 184] on button "Choose address" at bounding box center [608, 181] width 80 height 17
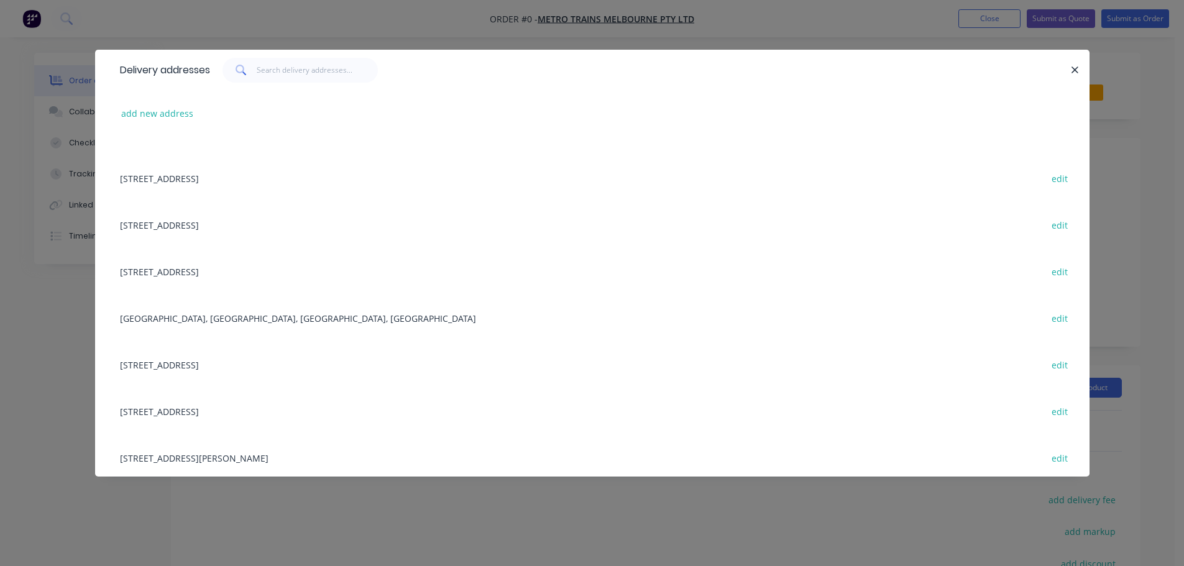
scroll to position [435, 0]
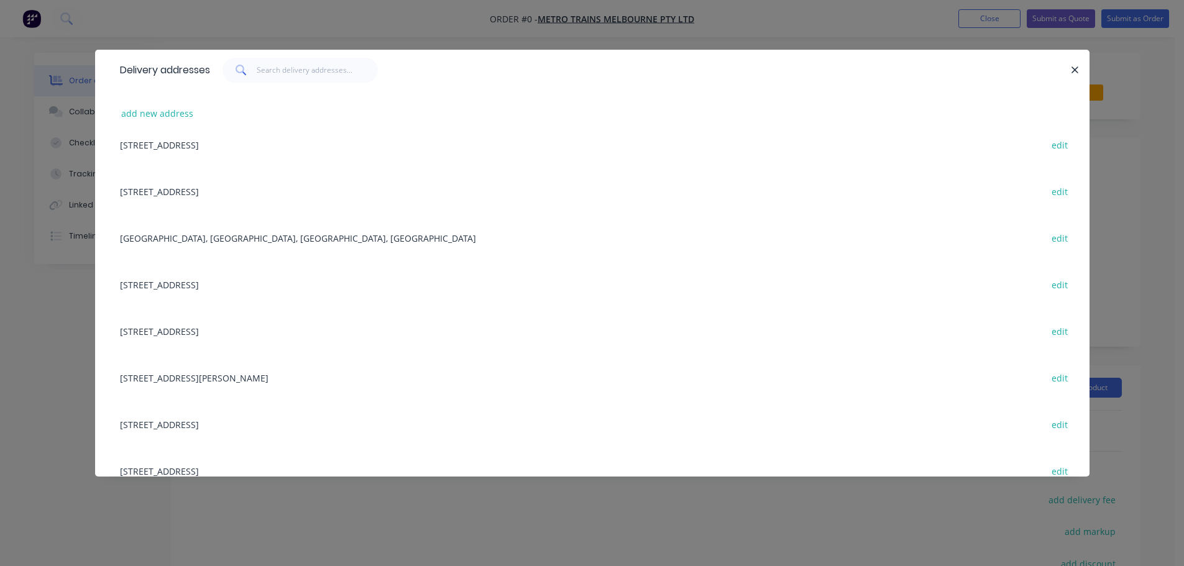
click at [236, 333] on div "[STREET_ADDRESS] edit" at bounding box center [592, 331] width 957 height 47
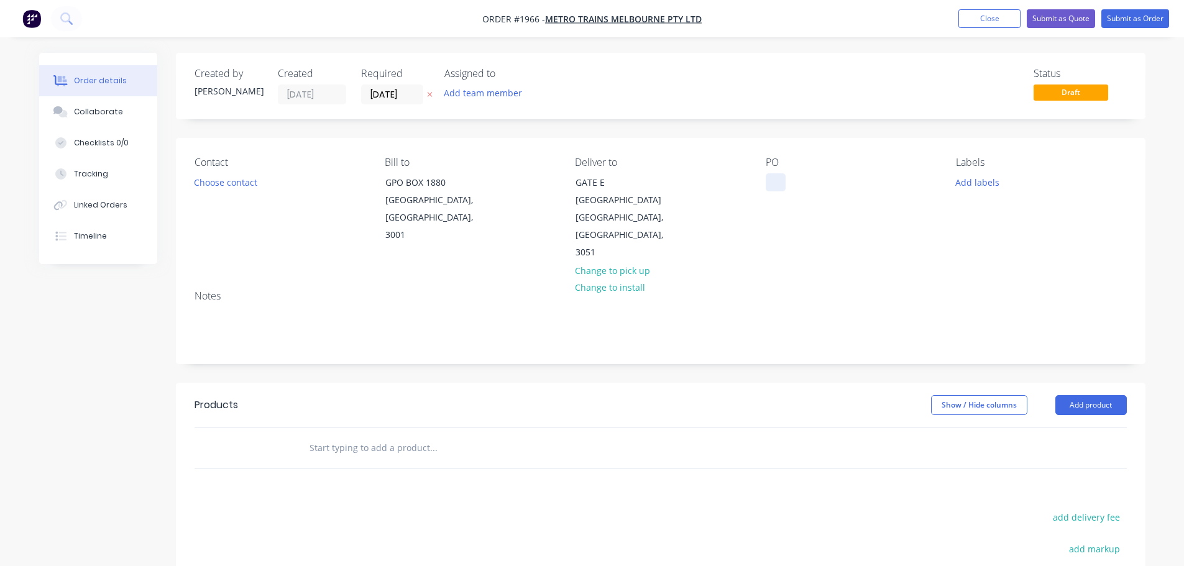
click at [774, 188] on div at bounding box center [776, 182] width 20 height 18
click at [963, 181] on button "Add labels" at bounding box center [977, 181] width 57 height 17
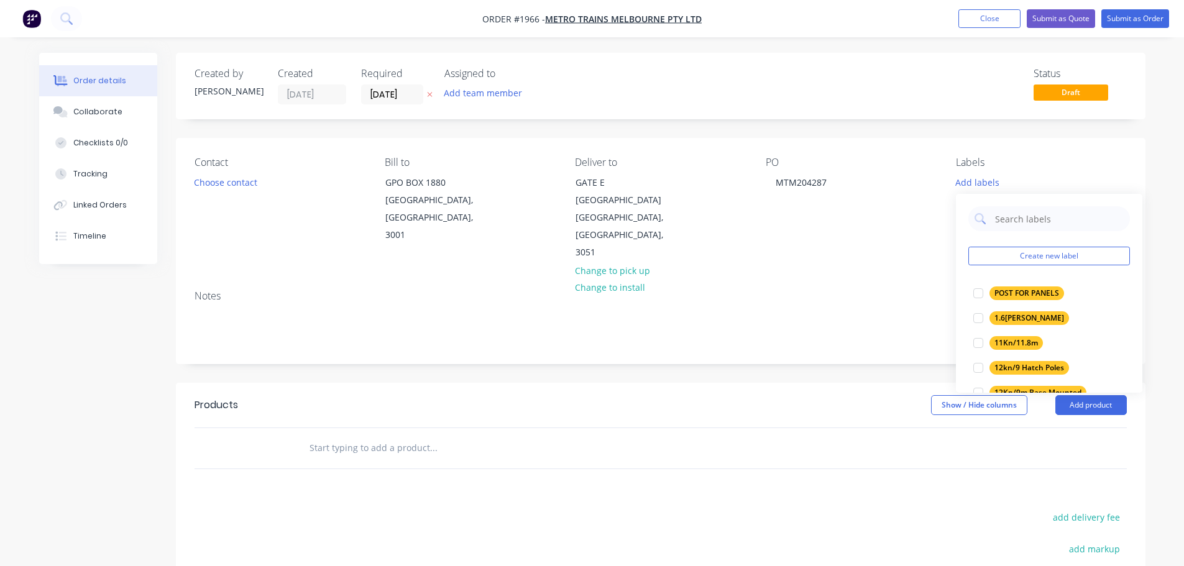
click at [1004, 204] on div "Create new label POST FOR PANELS edit 1.6mm BENT BRACKET edit 11Kn/11.8m edit 1…" at bounding box center [1049, 293] width 186 height 199
click at [1007, 212] on input "text" at bounding box center [1059, 218] width 130 height 25
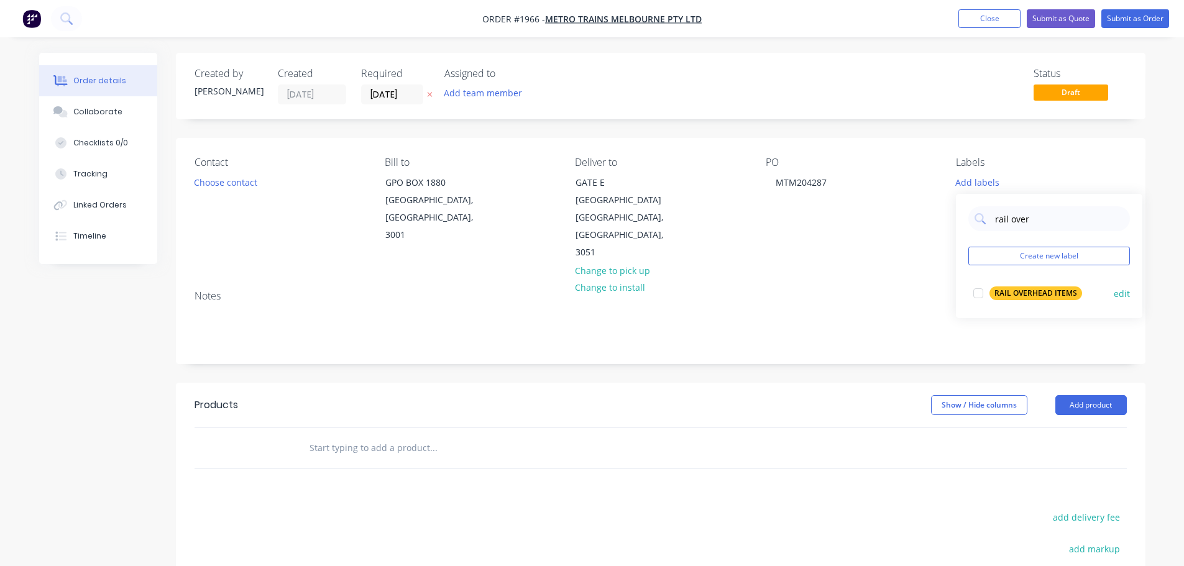
type input "rail over"
click at [1007, 296] on div "RAIL OVERHEAD ITEMS" at bounding box center [1035, 294] width 93 height 14
click at [816, 258] on div "Contact Choose contact [PERSON_NAME] to GPO BOX [GEOGRAPHIC_DATA], 3001 Deliver…" at bounding box center [661, 209] width 970 height 142
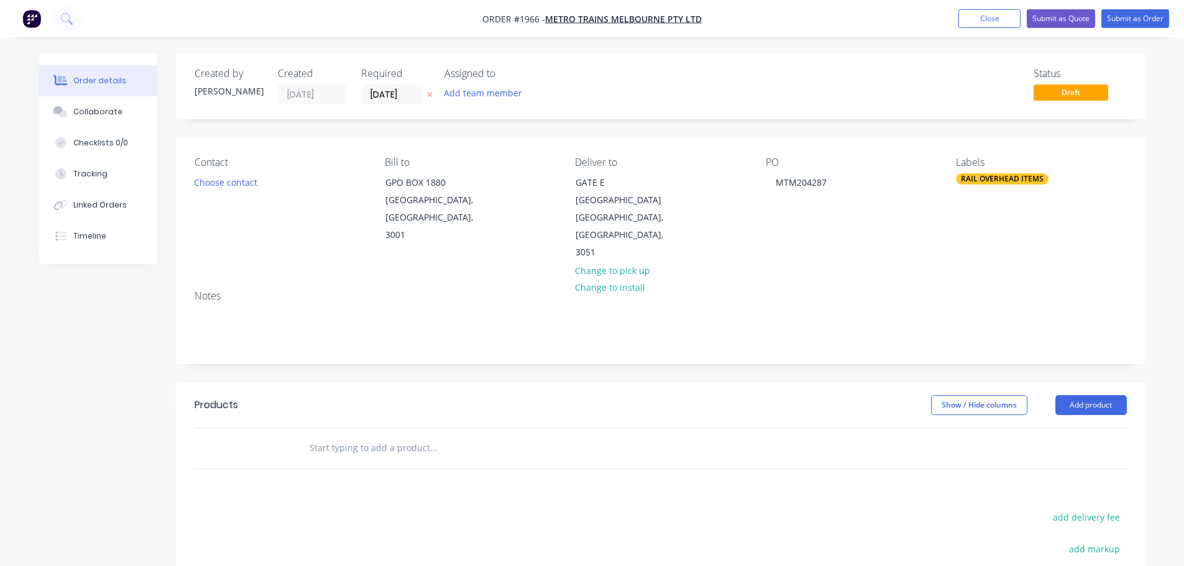
click at [441, 446] on div at bounding box center [518, 448] width 448 height 40
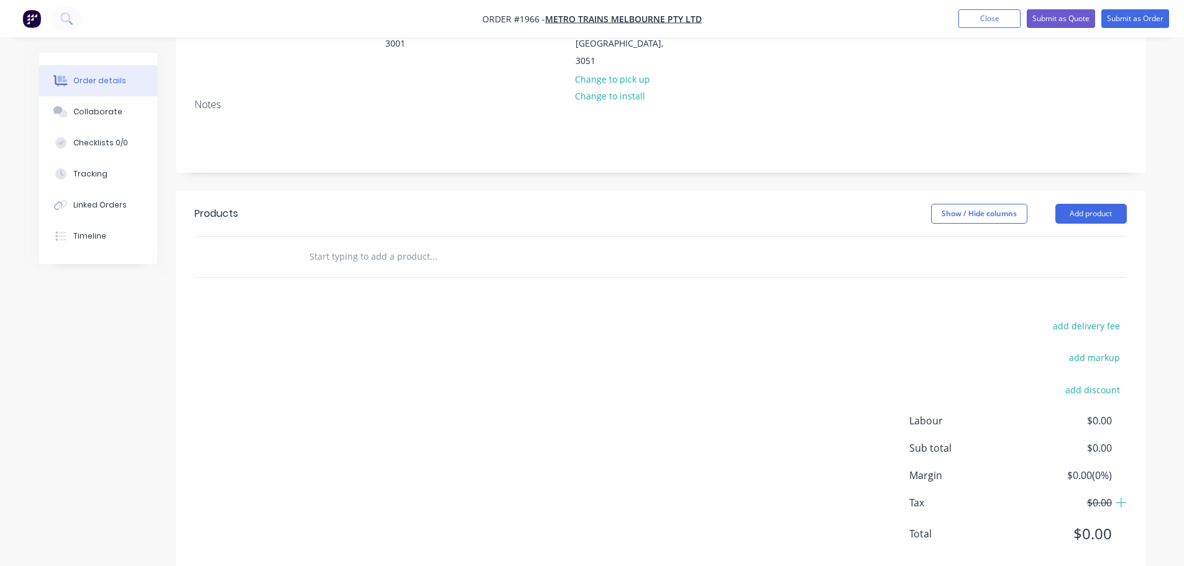
scroll to position [203, 0]
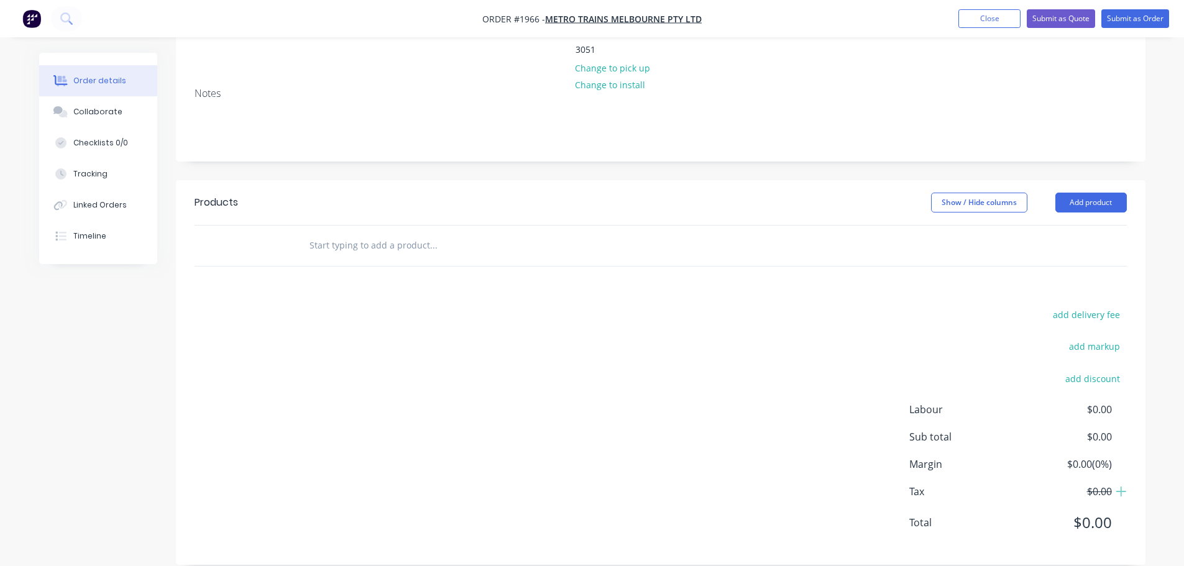
click at [426, 246] on div at bounding box center [518, 246] width 448 height 40
click at [423, 233] on input "text" at bounding box center [433, 245] width 249 height 25
type input "Rail Overhead Items for [GEOGRAPHIC_DATA]"
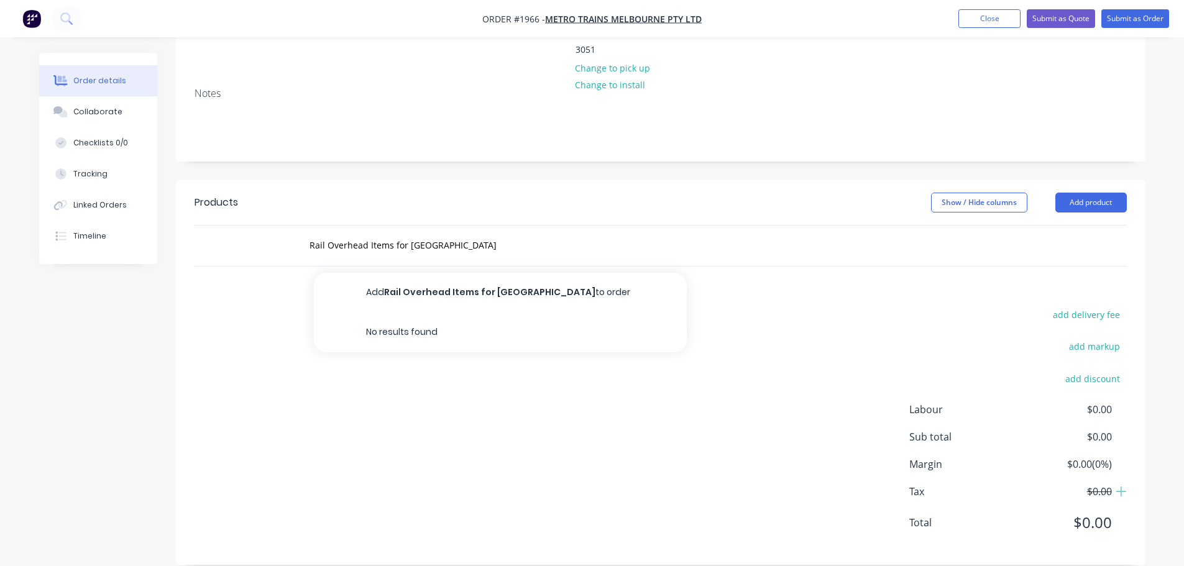
click at [439, 275] on button "Add Rail Overhead Items for [GEOGRAPHIC_DATA] to order" at bounding box center [500, 293] width 373 height 40
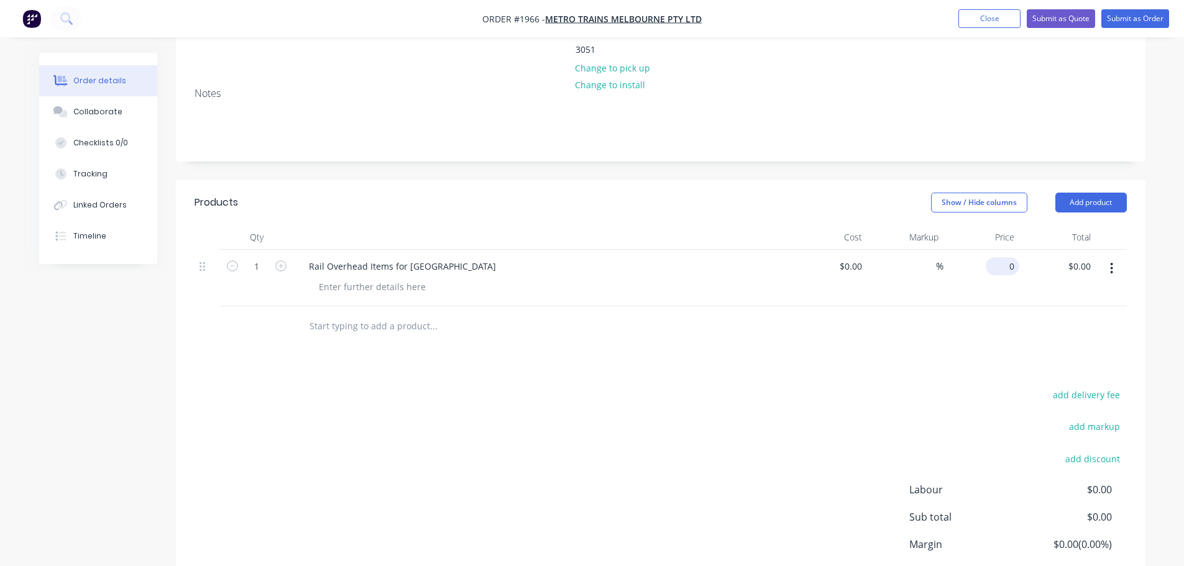
click at [1001, 257] on div "0 $0.00" at bounding box center [1003, 266] width 34 height 18
type input "$716.00"
click at [944, 387] on div "add delivery fee add markup add discount Labour $0.00 Sub total $716.00 Margin …" at bounding box center [661, 507] width 932 height 240
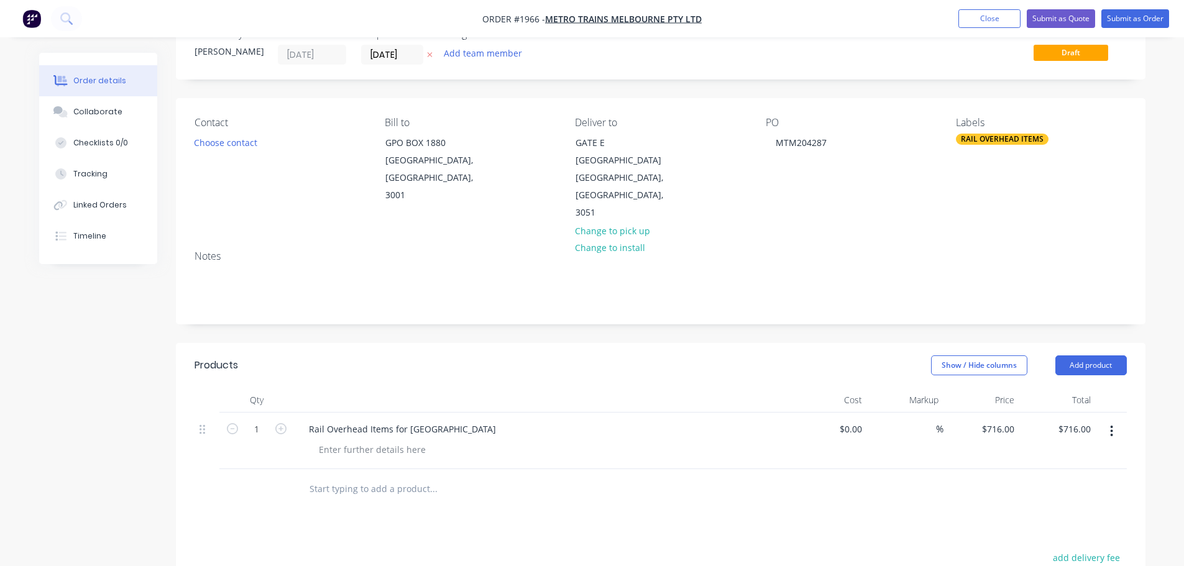
scroll to position [34, 0]
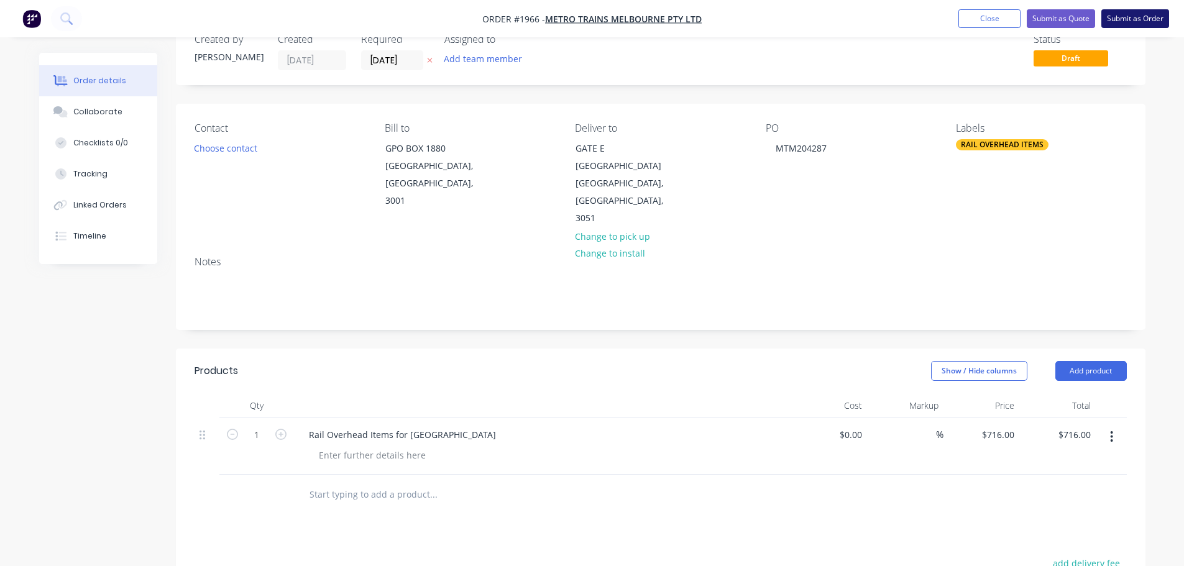
click at [1147, 17] on button "Submit as Order" at bounding box center [1135, 18] width 68 height 19
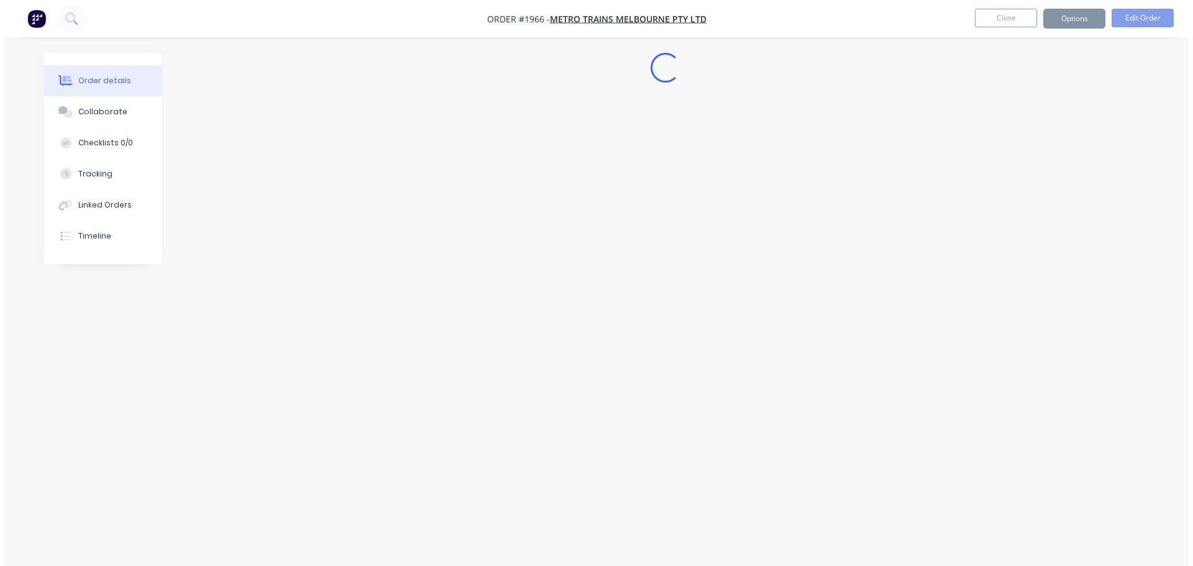
scroll to position [0, 0]
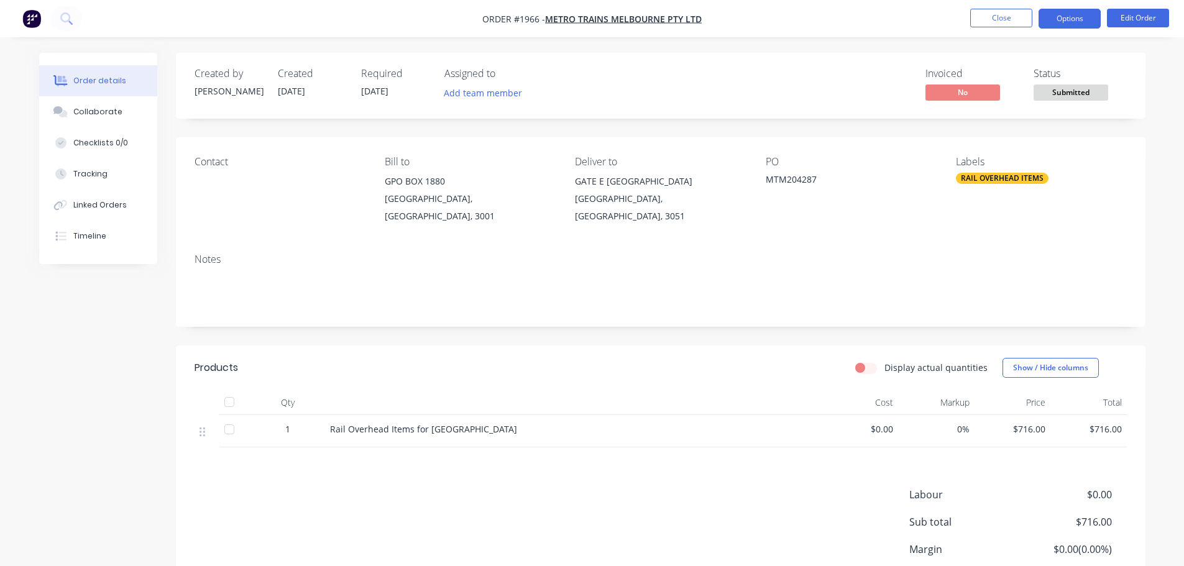
click at [1070, 19] on button "Options" at bounding box center [1070, 19] width 62 height 20
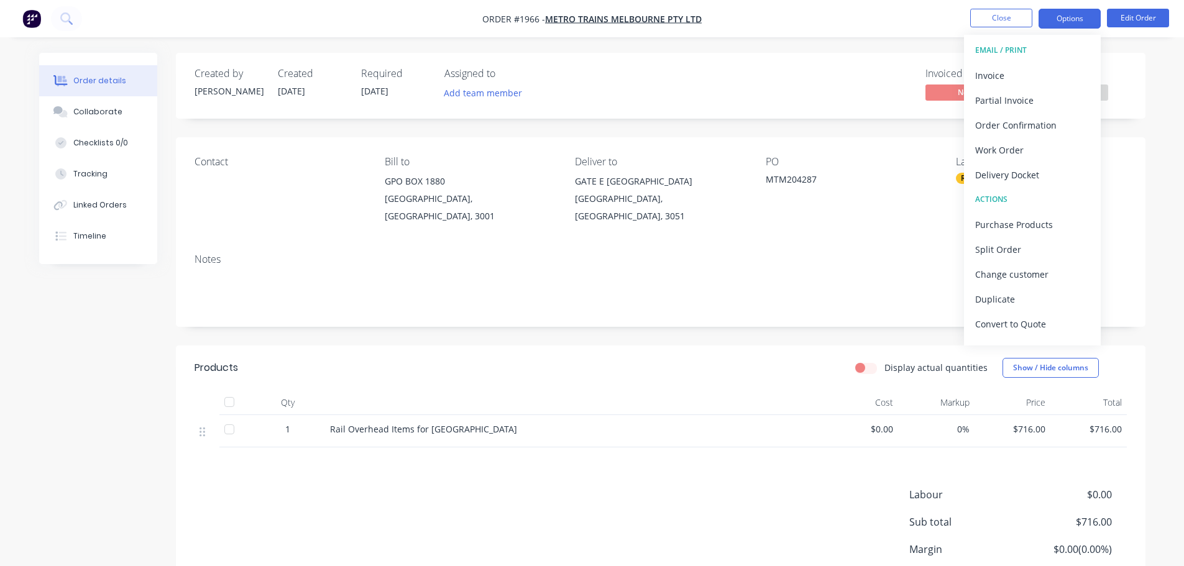
click at [1070, 19] on button "Options" at bounding box center [1070, 19] width 62 height 20
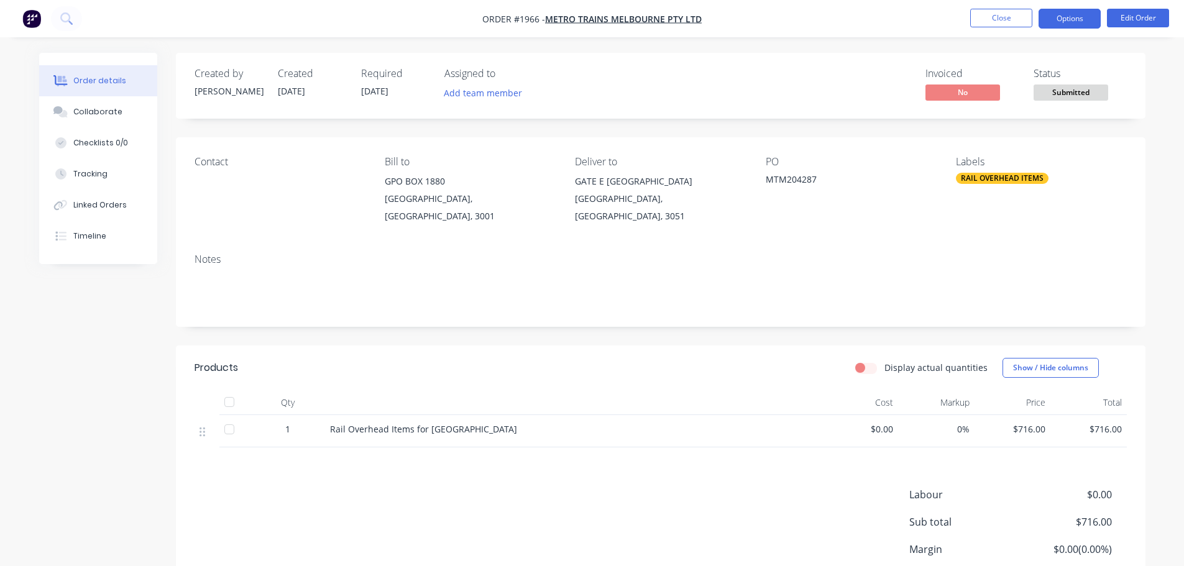
click at [1070, 19] on button "Options" at bounding box center [1070, 19] width 62 height 20
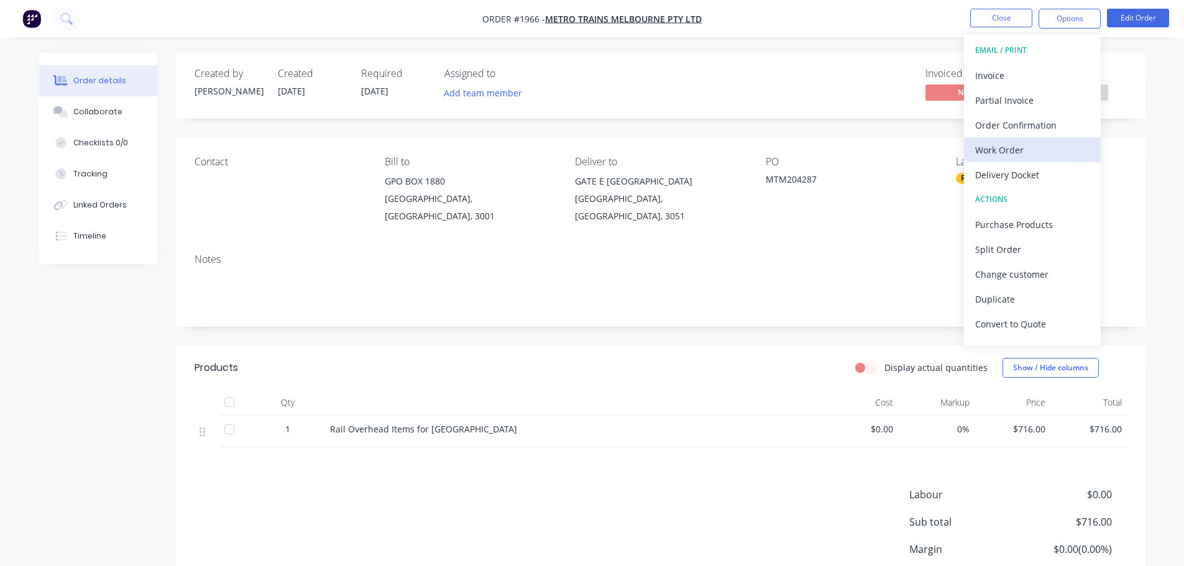
click at [1038, 144] on div "Work Order" at bounding box center [1032, 150] width 114 height 18
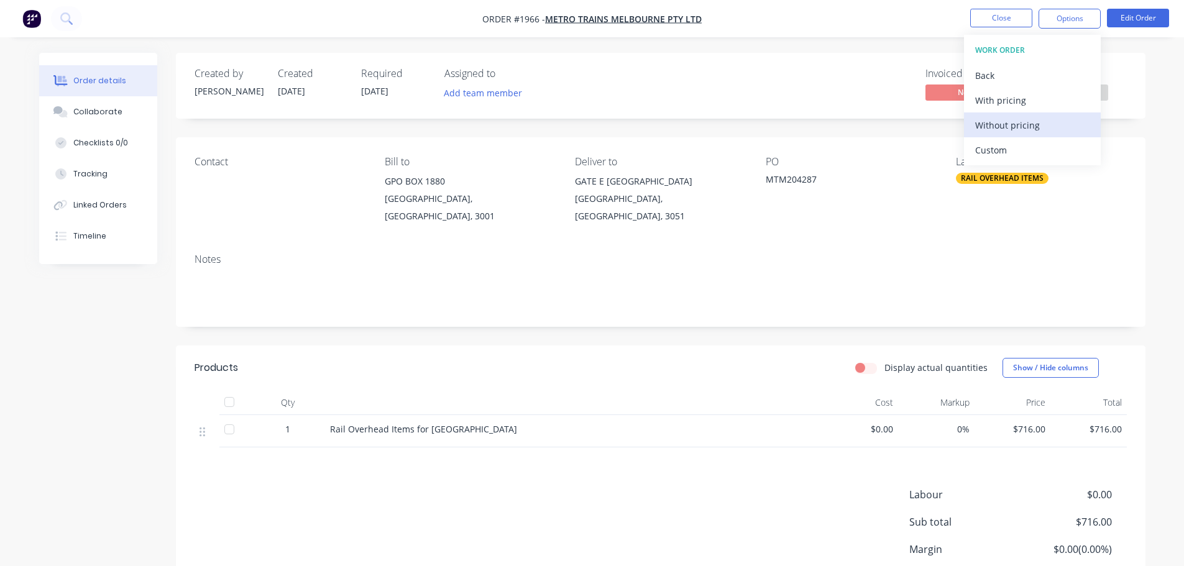
click at [1042, 123] on div "Without pricing" at bounding box center [1032, 125] width 114 height 18
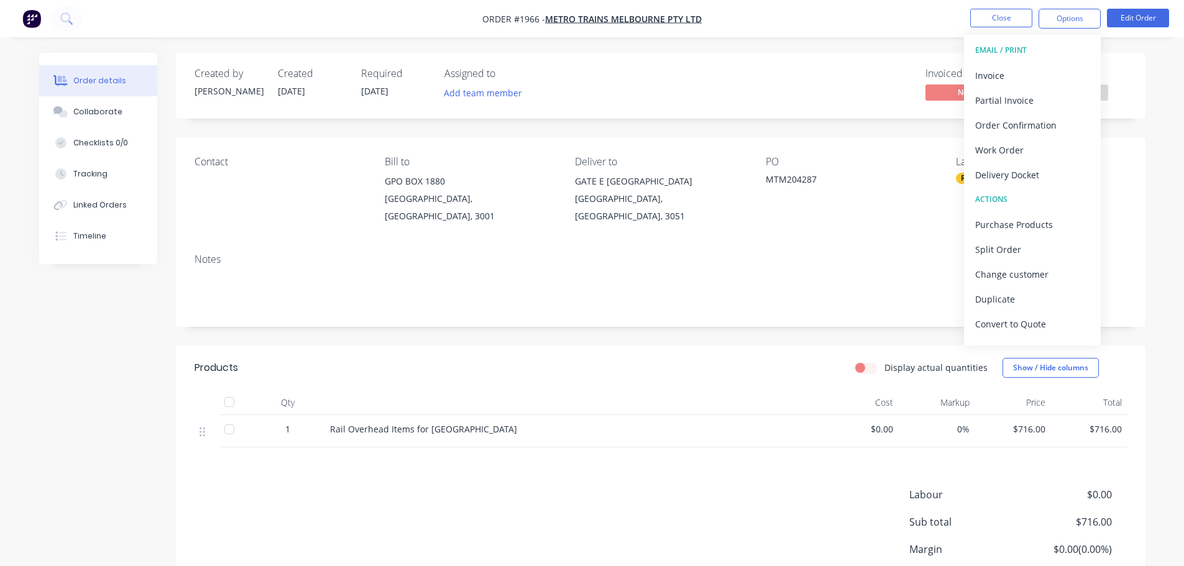
click at [760, 67] on div "Created by [PERSON_NAME] Created [DATE] Required [DATE] Assigned to Add team me…" at bounding box center [661, 86] width 970 height 66
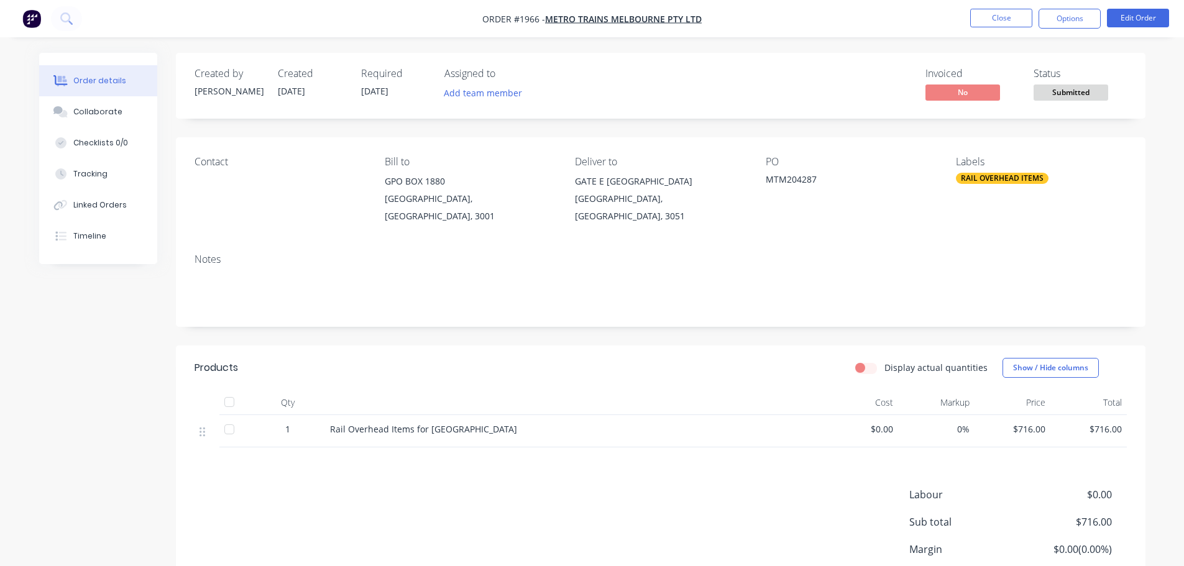
click at [994, 32] on nav "Order #1966 - METRO TRAINS MELBOURNE PTY LTD Close Options Edit Order" at bounding box center [592, 18] width 1184 height 37
click at [1002, 17] on button "Close" at bounding box center [1001, 18] width 62 height 19
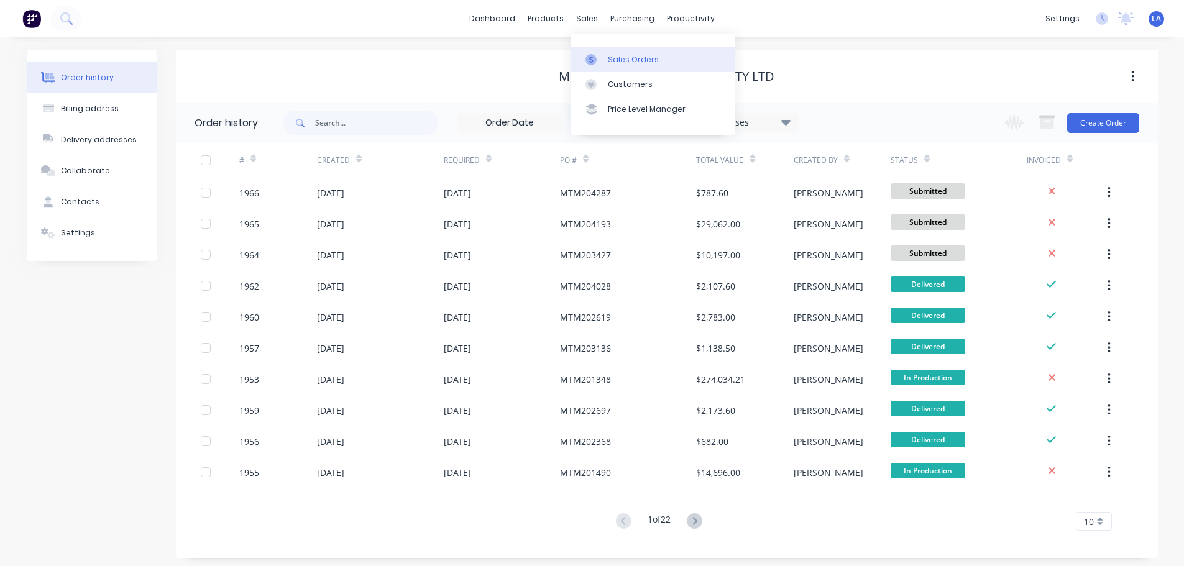
click at [597, 57] on div at bounding box center [594, 59] width 19 height 11
